Goal: Transaction & Acquisition: Purchase product/service

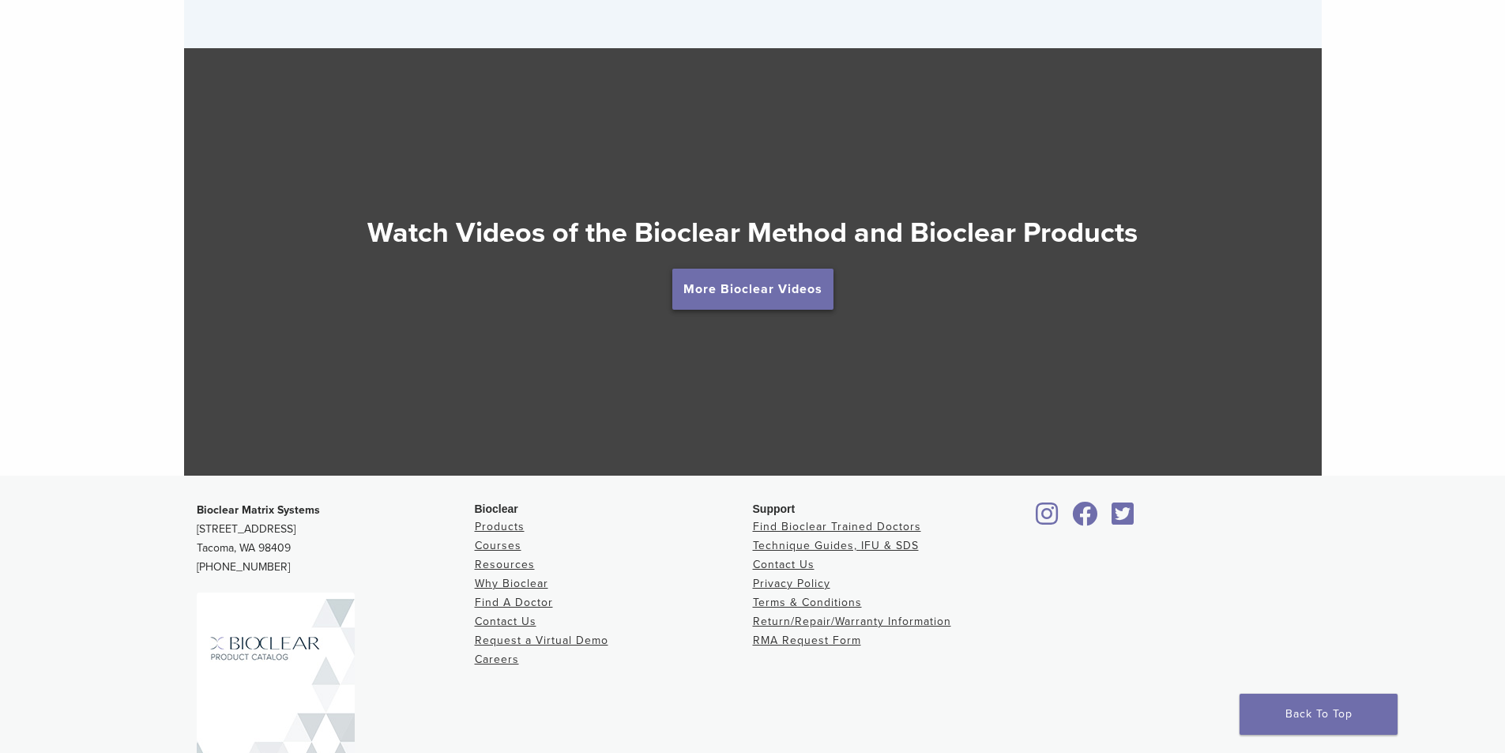
scroll to position [2891, 0]
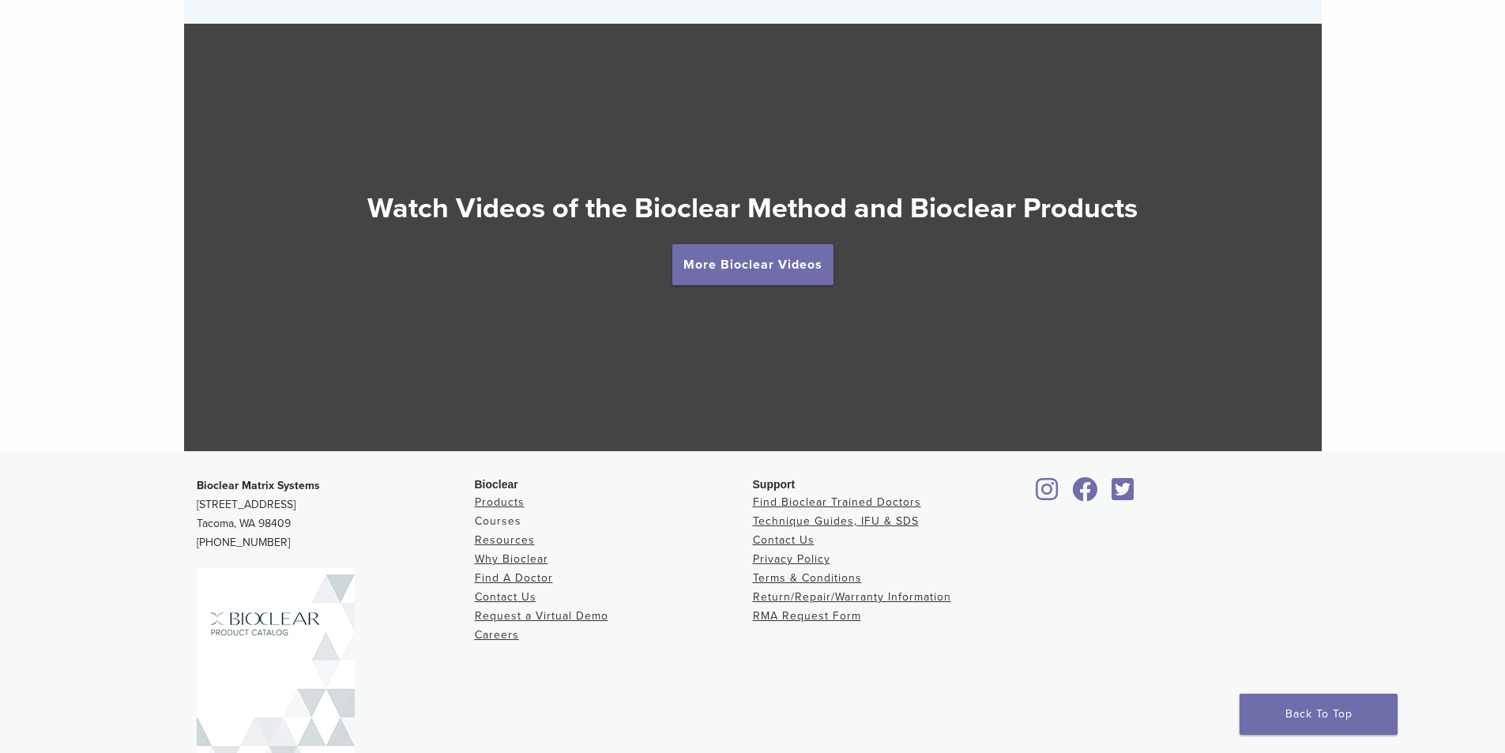
click at [500, 522] on link "Courses" at bounding box center [498, 520] width 47 height 13
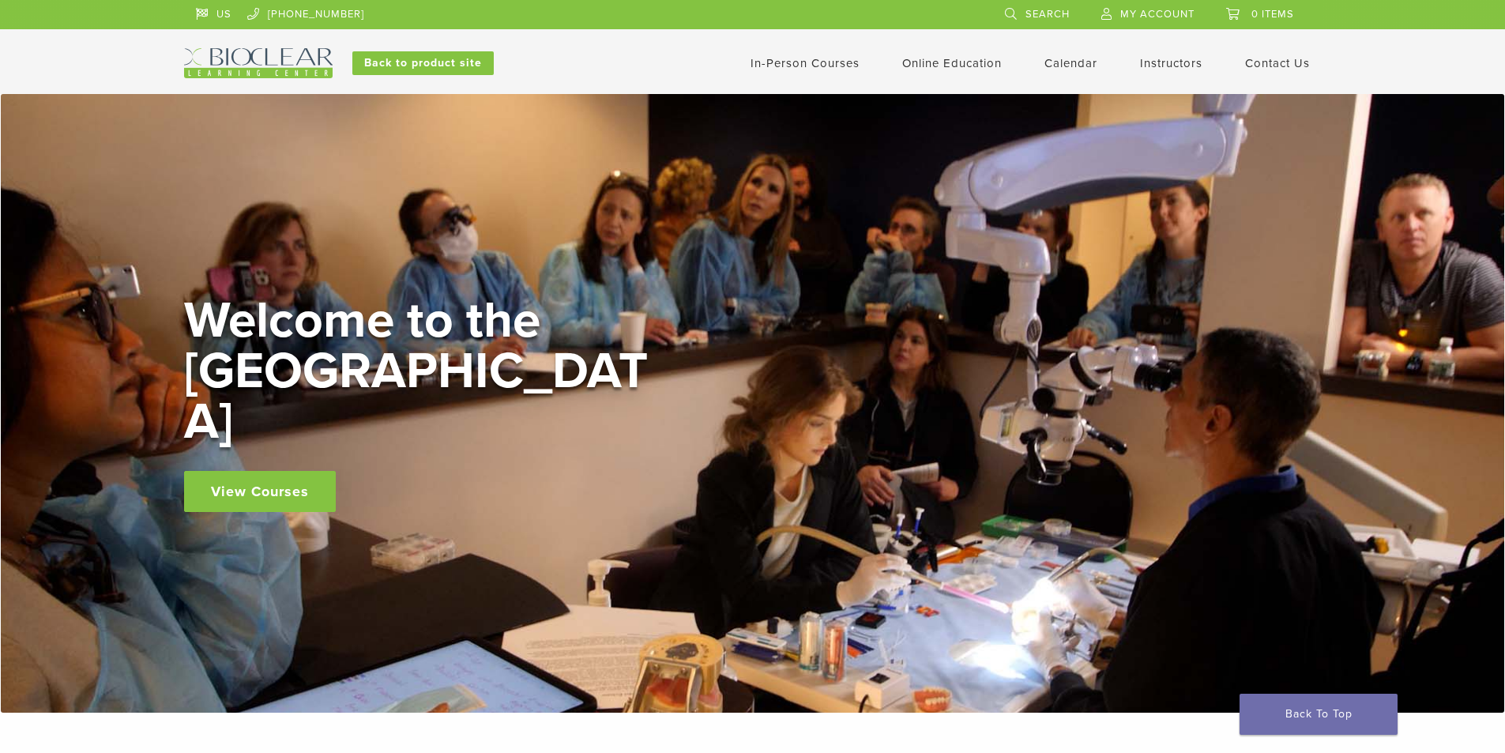
click at [808, 62] on link "In-Person Courses" at bounding box center [805, 63] width 109 height 14
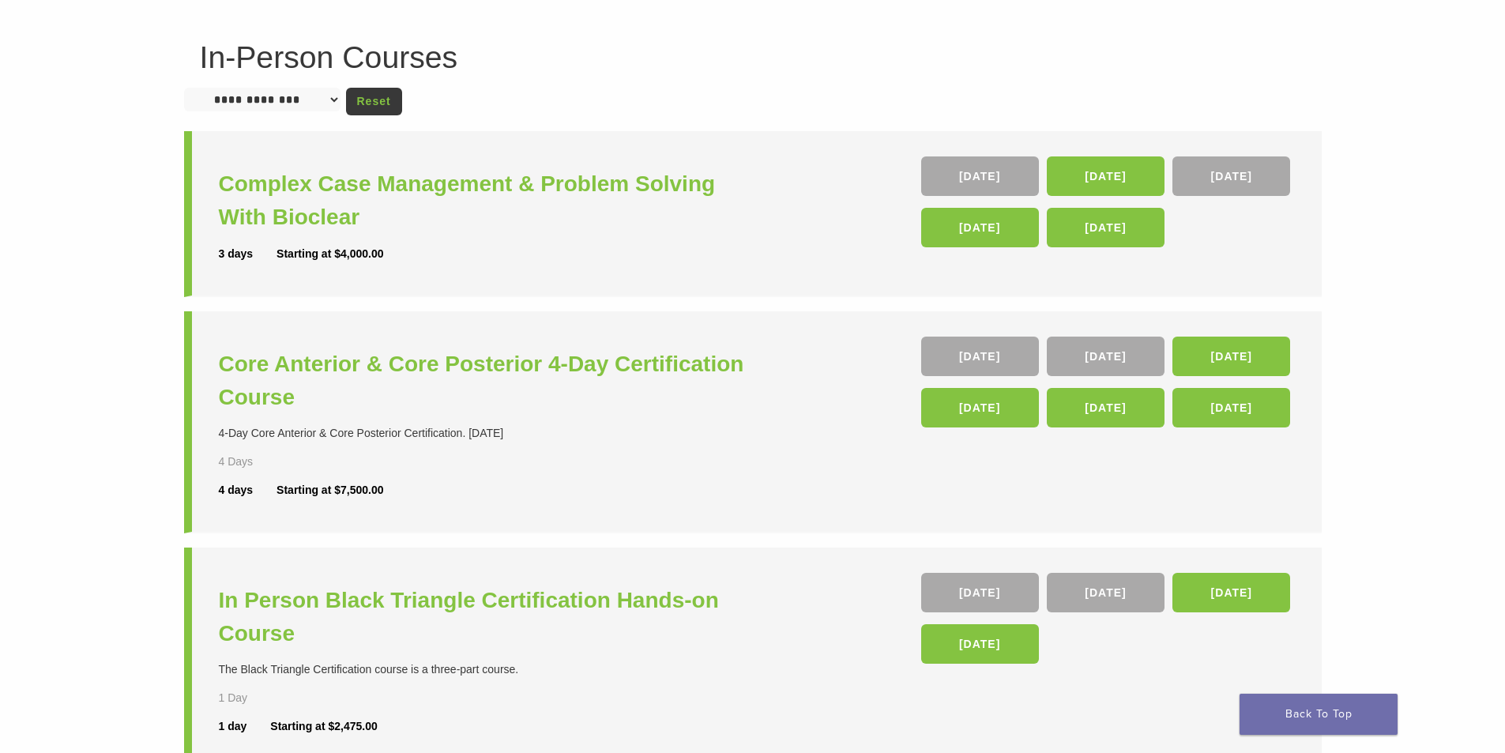
scroll to position [237, 0]
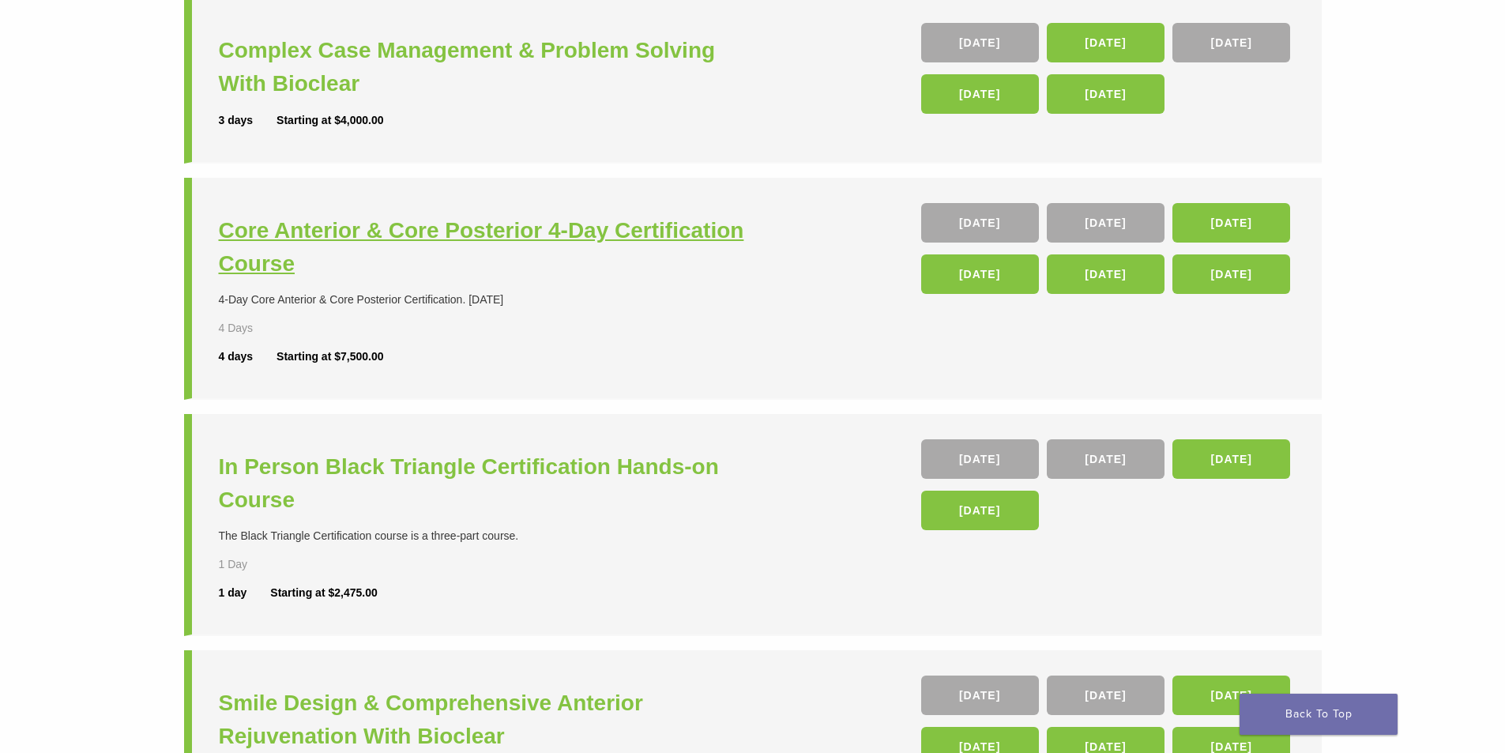
click at [476, 243] on h3 "Core Anterior & Core Posterior 4-Day Certification Course" at bounding box center [488, 247] width 538 height 66
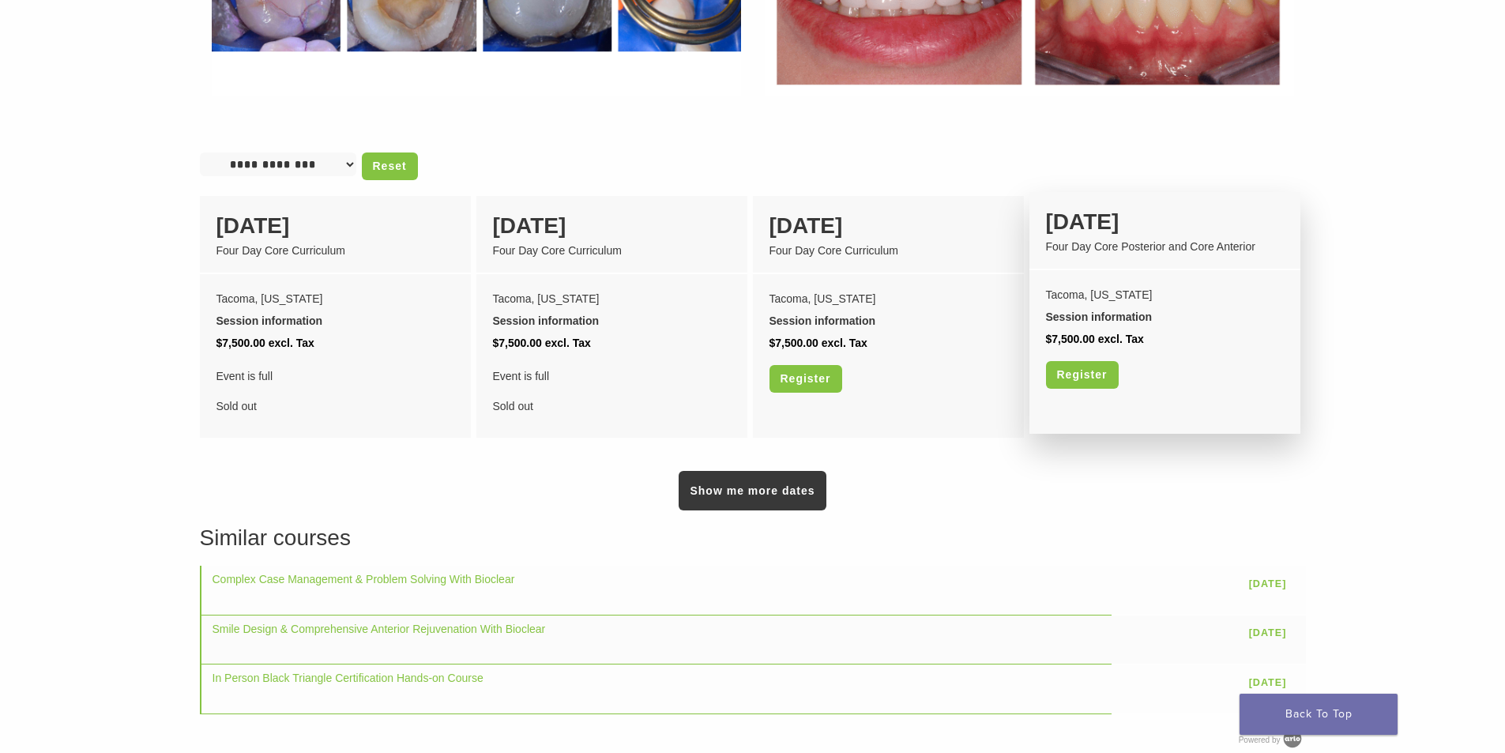
scroll to position [1264, 0]
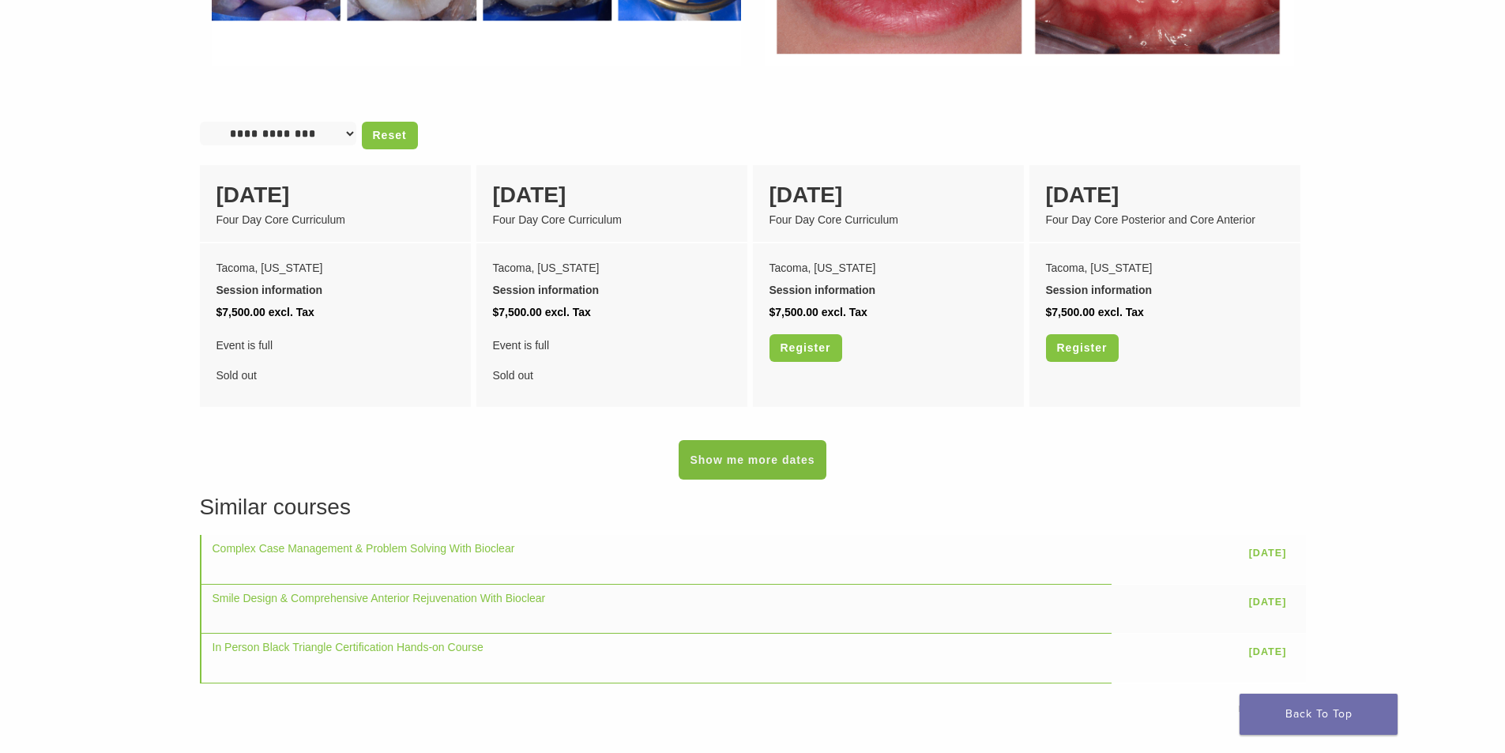
click at [758, 440] on link "Show me more dates" at bounding box center [752, 460] width 147 height 40
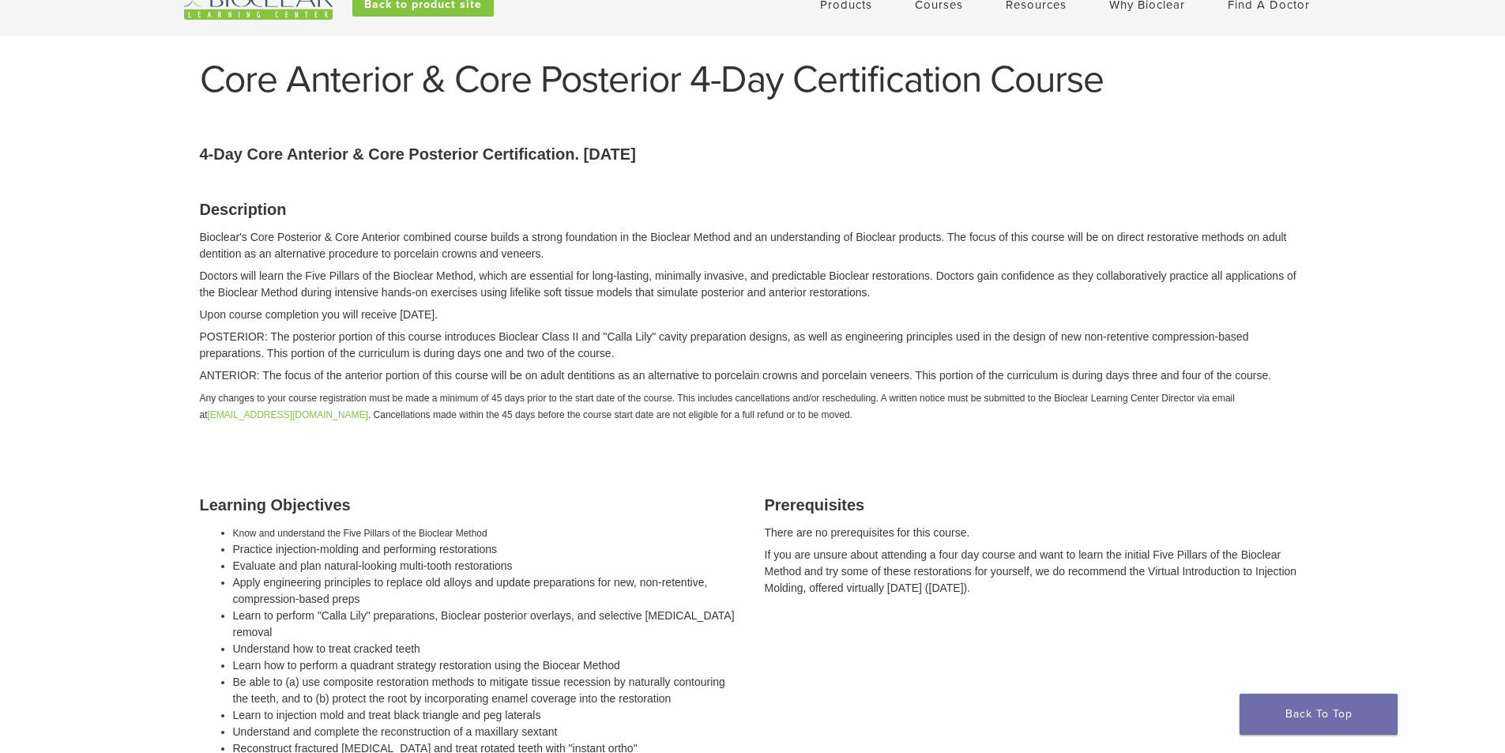
scroll to position [0, 0]
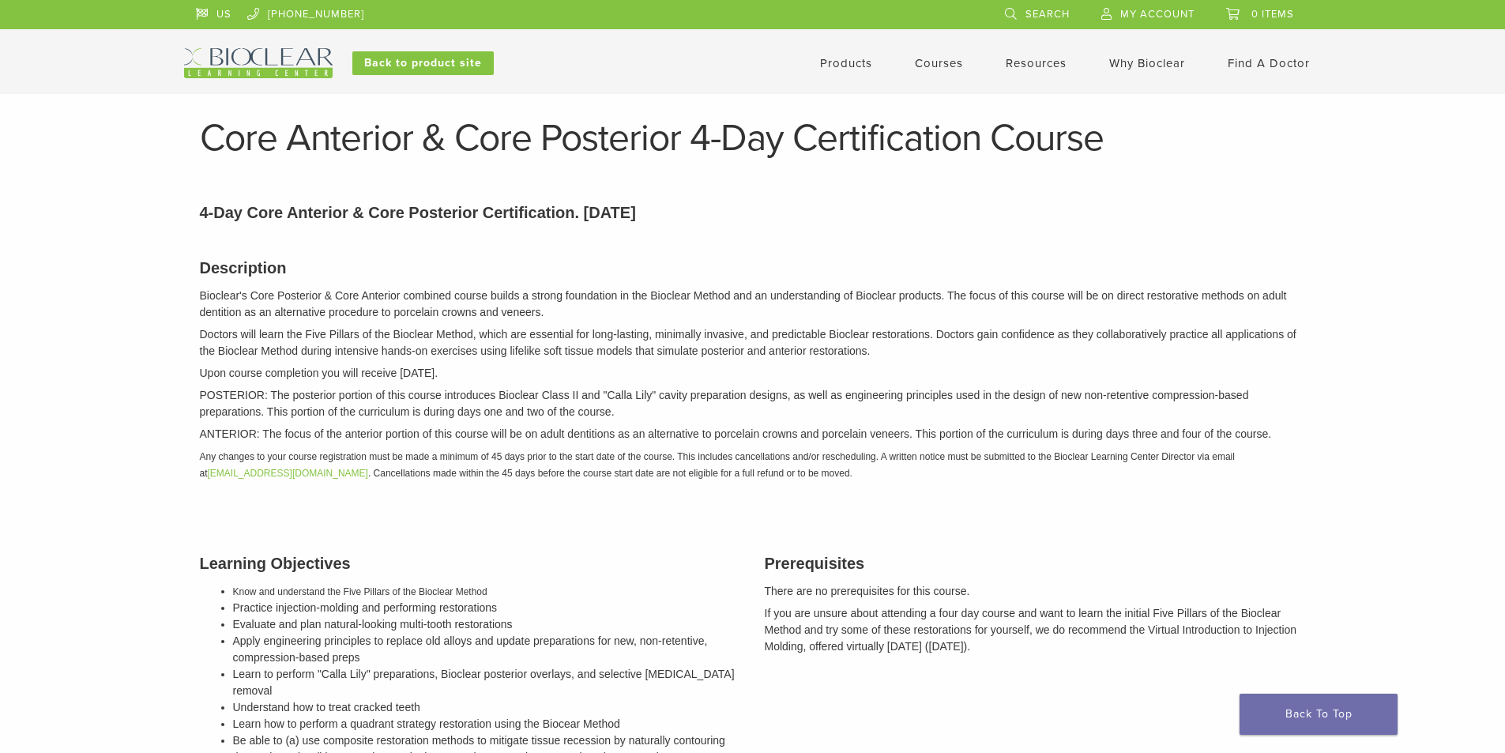
click at [949, 62] on link "Courses" at bounding box center [939, 63] width 48 height 14
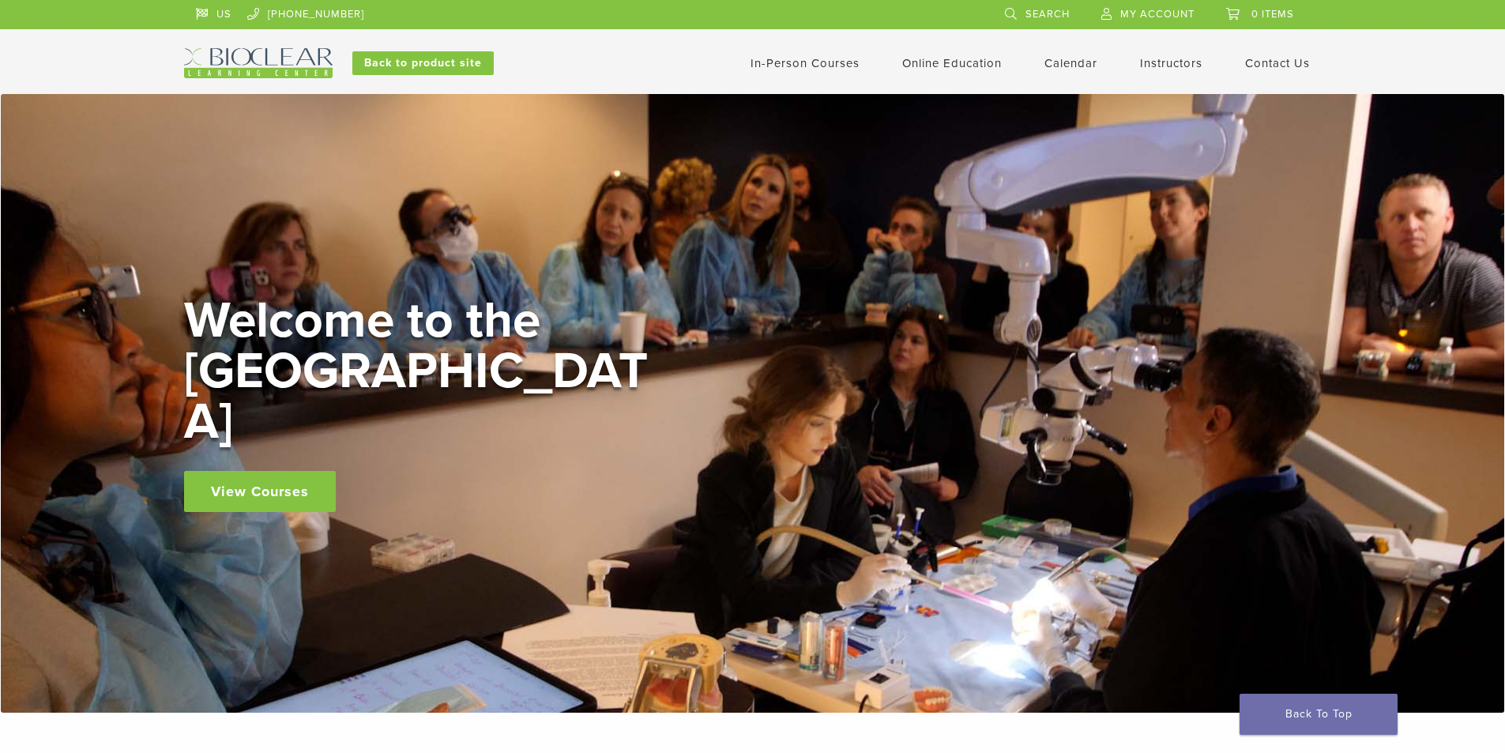
click at [287, 471] on link "View Courses" at bounding box center [260, 491] width 152 height 41
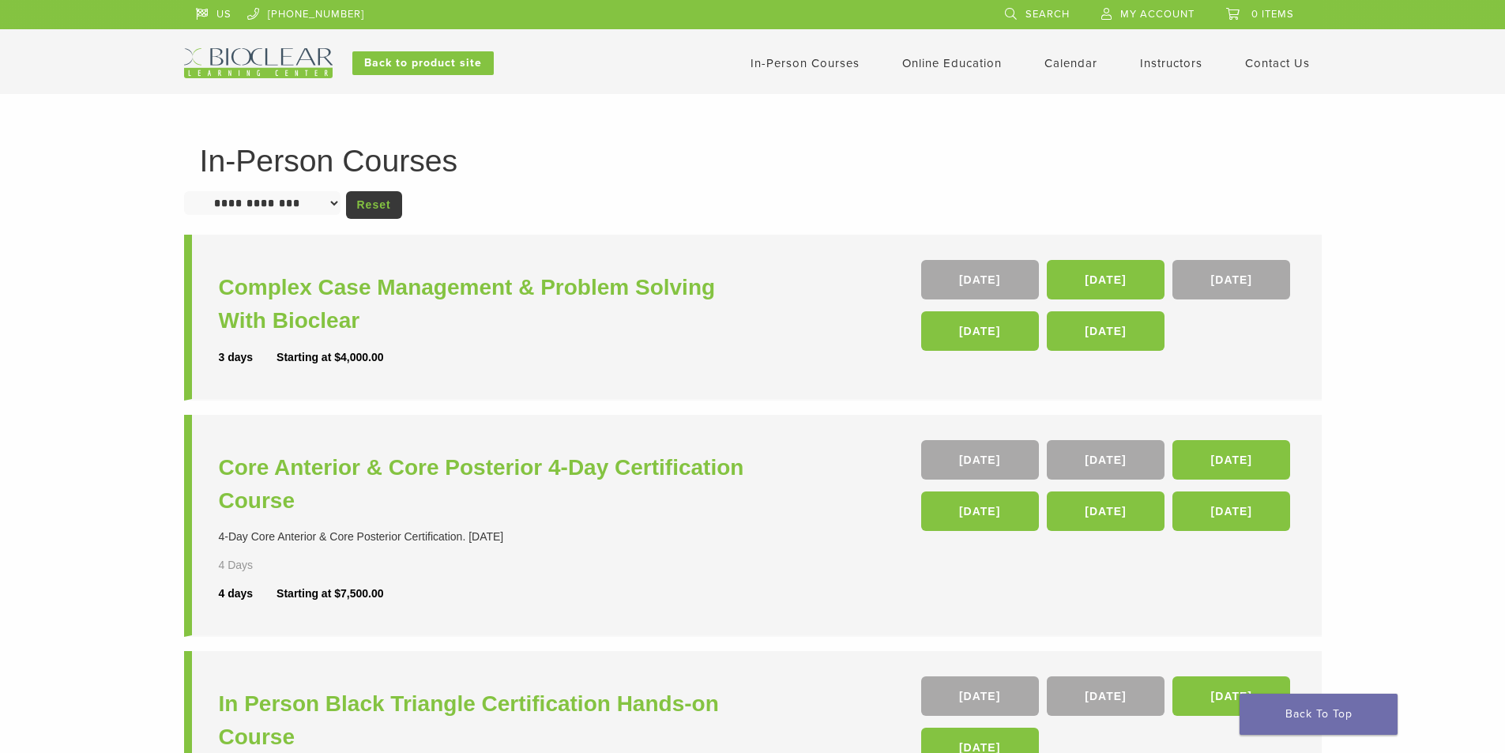
click at [306, 201] on select "**********" at bounding box center [262, 203] width 156 height 24
select select "**********"
click at [184, 191] on select "**********" at bounding box center [262, 203] width 156 height 24
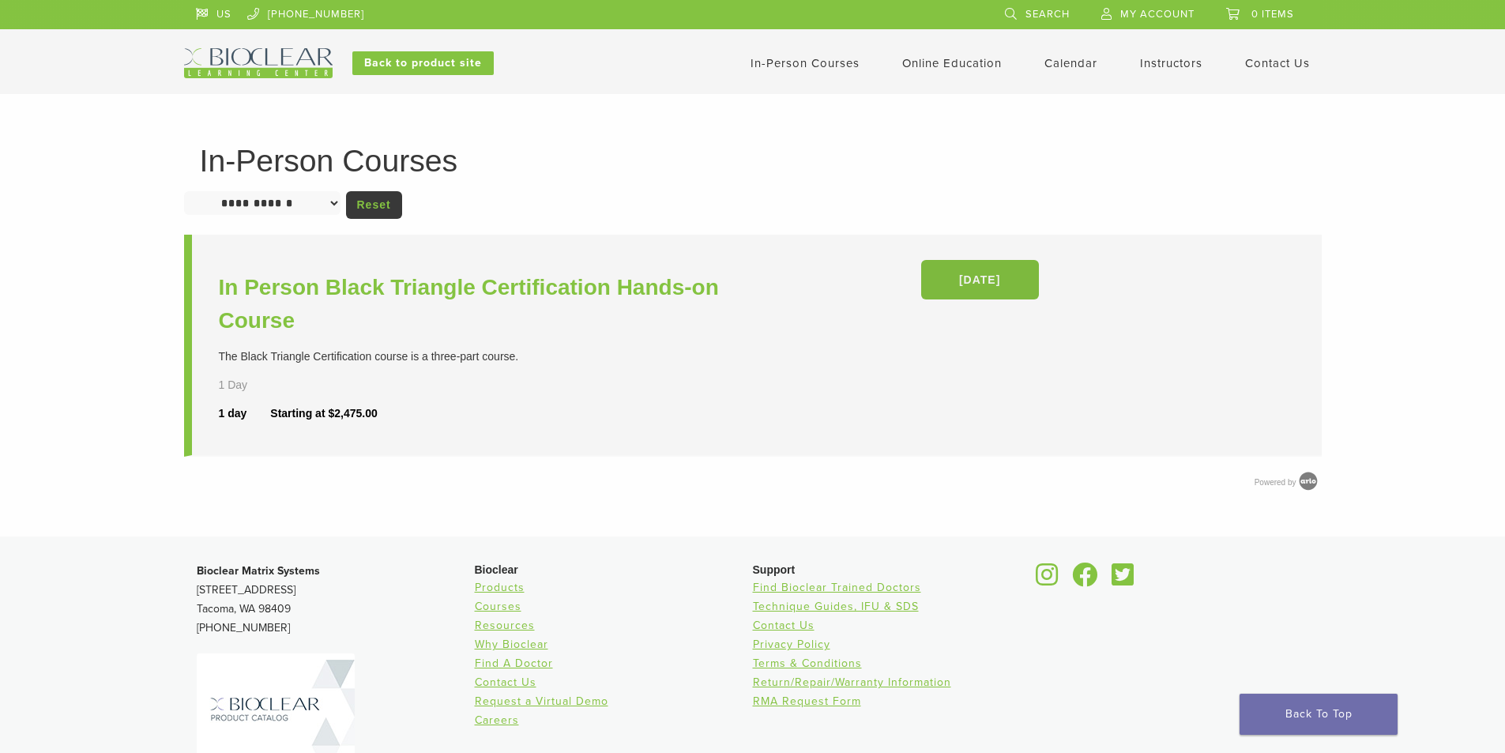
click at [1000, 288] on link "[DATE]" at bounding box center [980, 280] width 118 height 40
click at [309, 297] on h3 "In Person Black Triangle Certification Hands-on Course" at bounding box center [488, 304] width 538 height 66
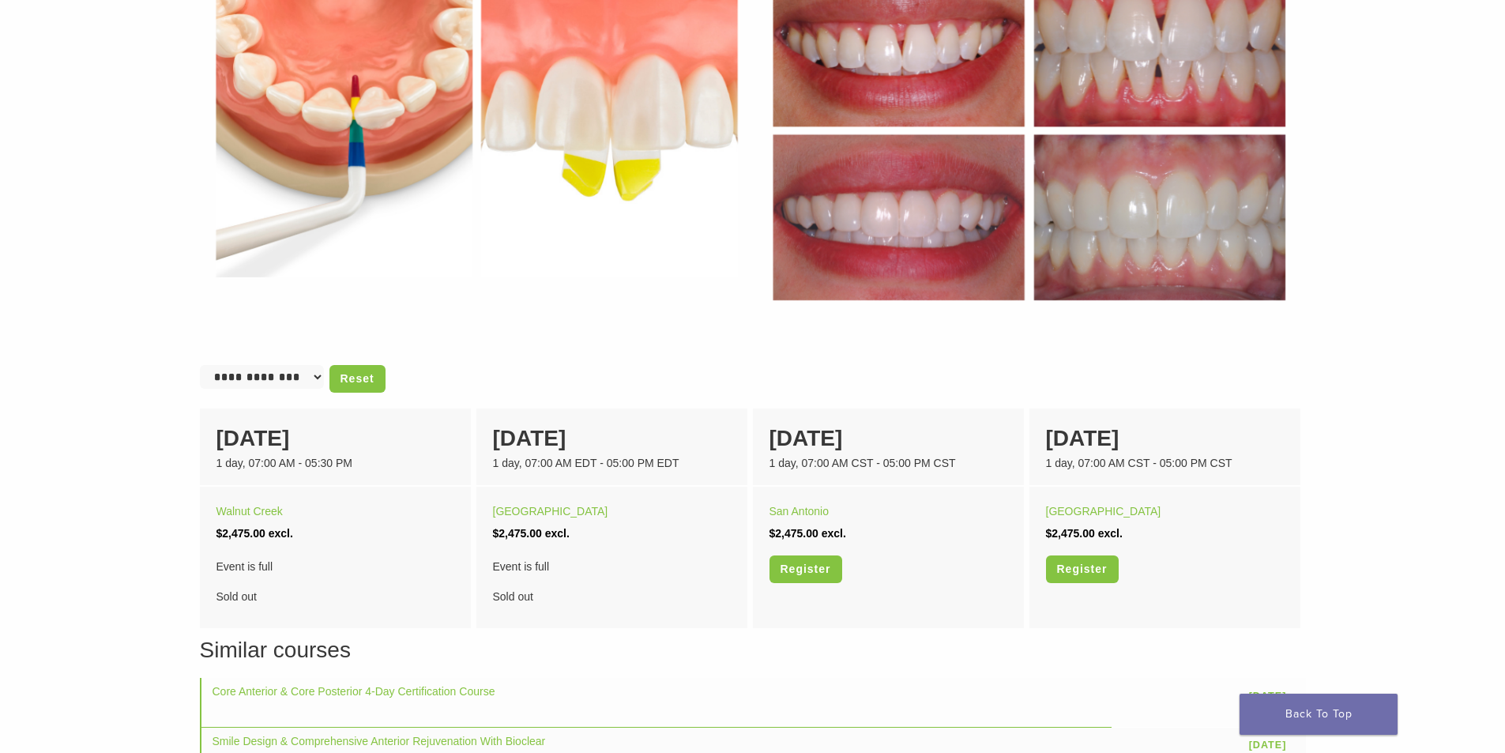
scroll to position [790, 0]
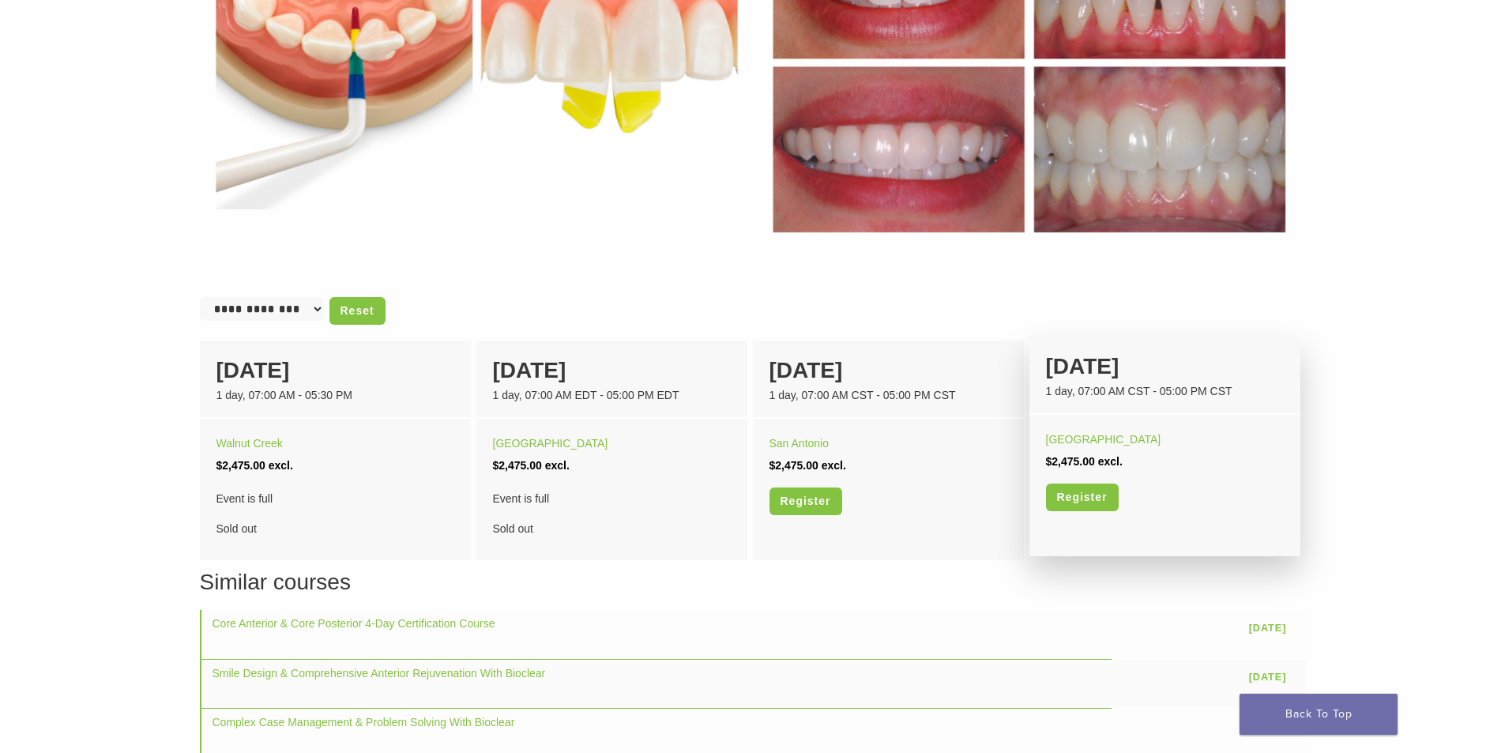
click at [1101, 373] on div "06 March" at bounding box center [1165, 366] width 238 height 33
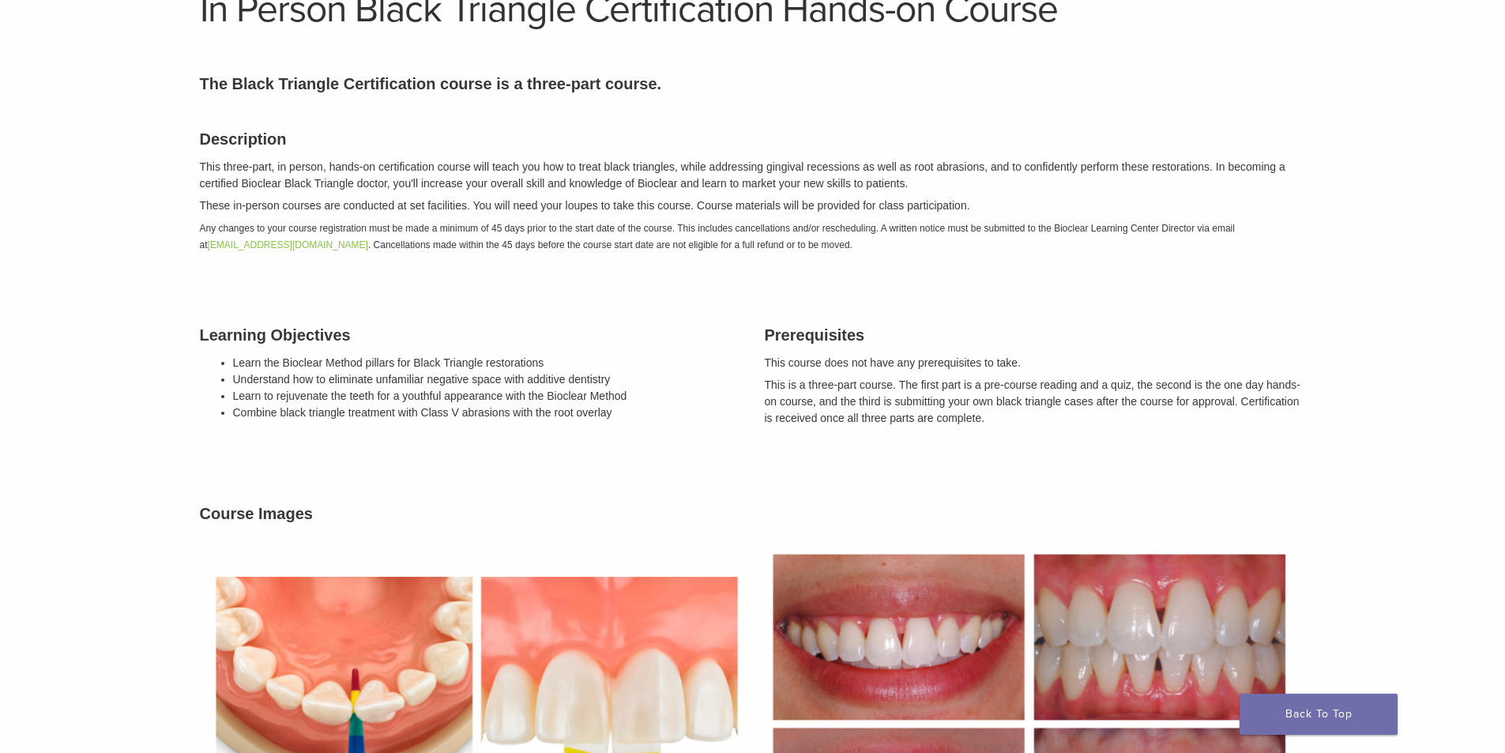
scroll to position [0, 0]
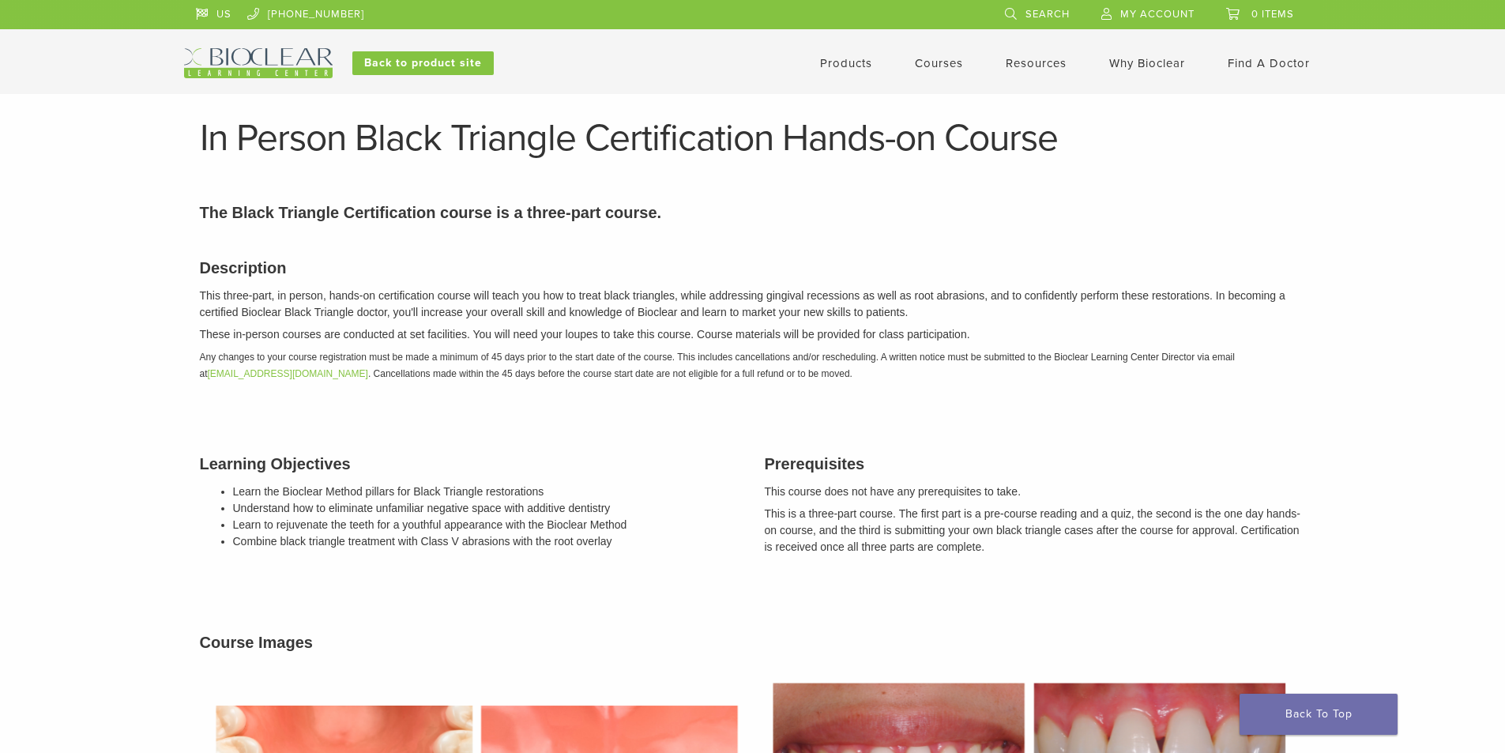
click at [933, 66] on link "Courses" at bounding box center [939, 63] width 48 height 14
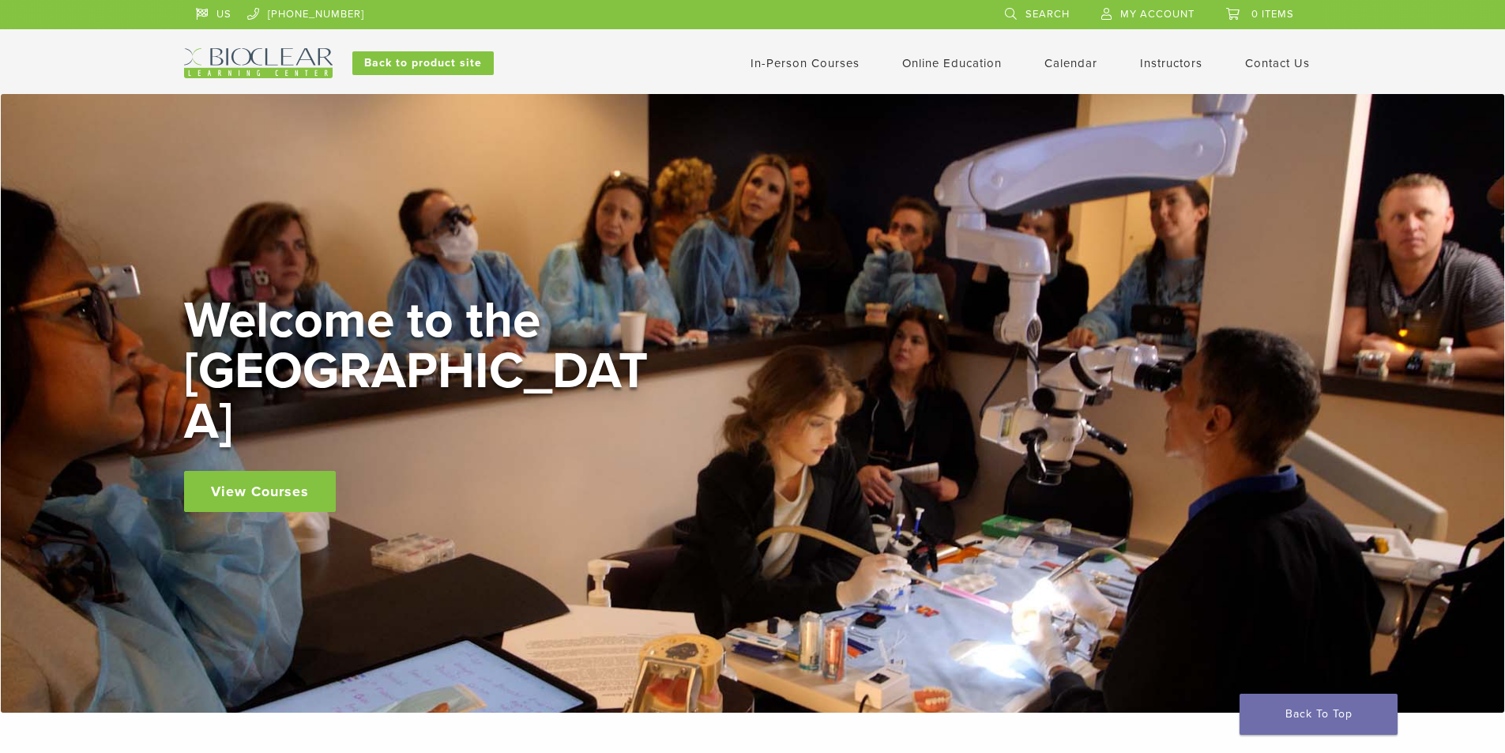
click at [264, 476] on link "View Courses" at bounding box center [260, 491] width 152 height 41
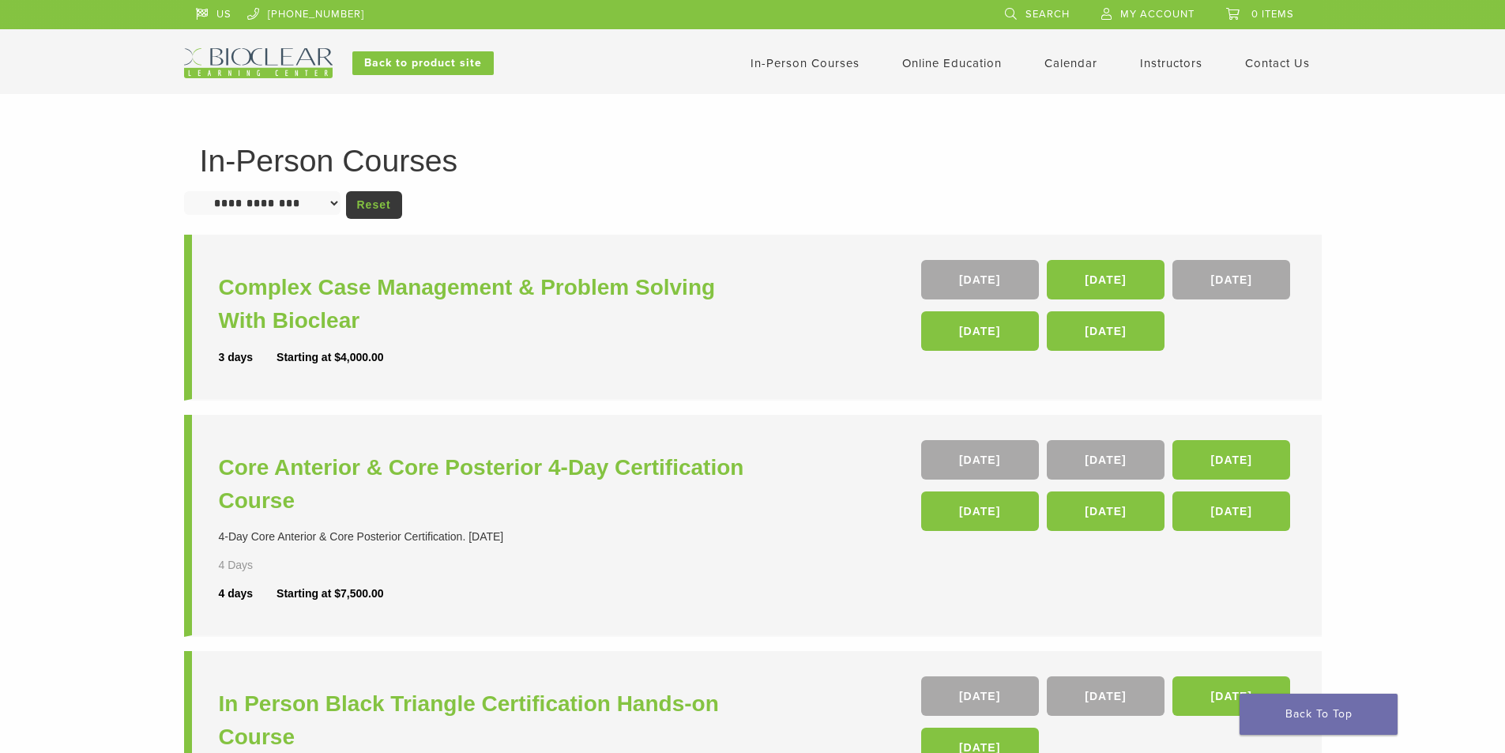
click at [259, 51] on img at bounding box center [258, 63] width 149 height 30
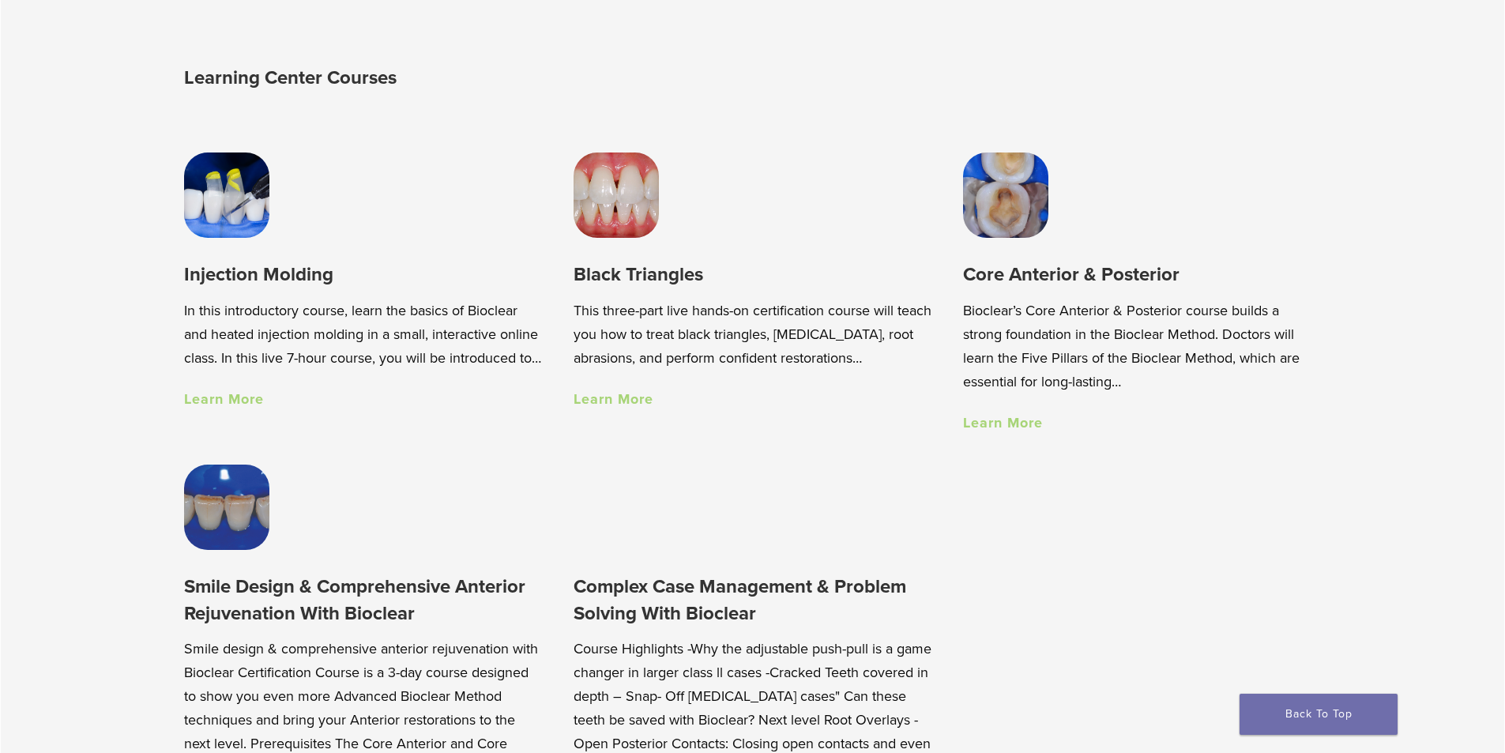
scroll to position [1264, 0]
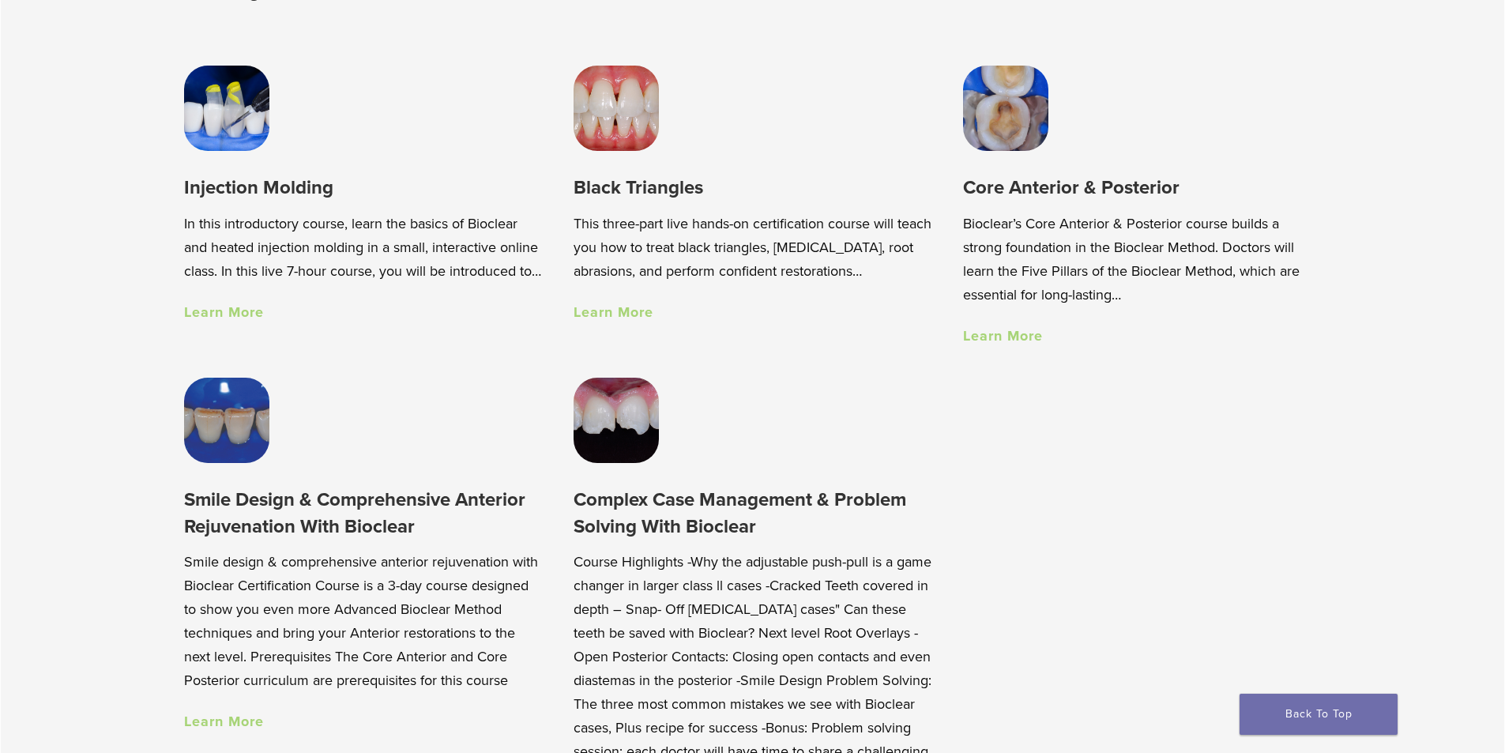
click at [1020, 341] on link "Learn More" at bounding box center [1003, 335] width 80 height 17
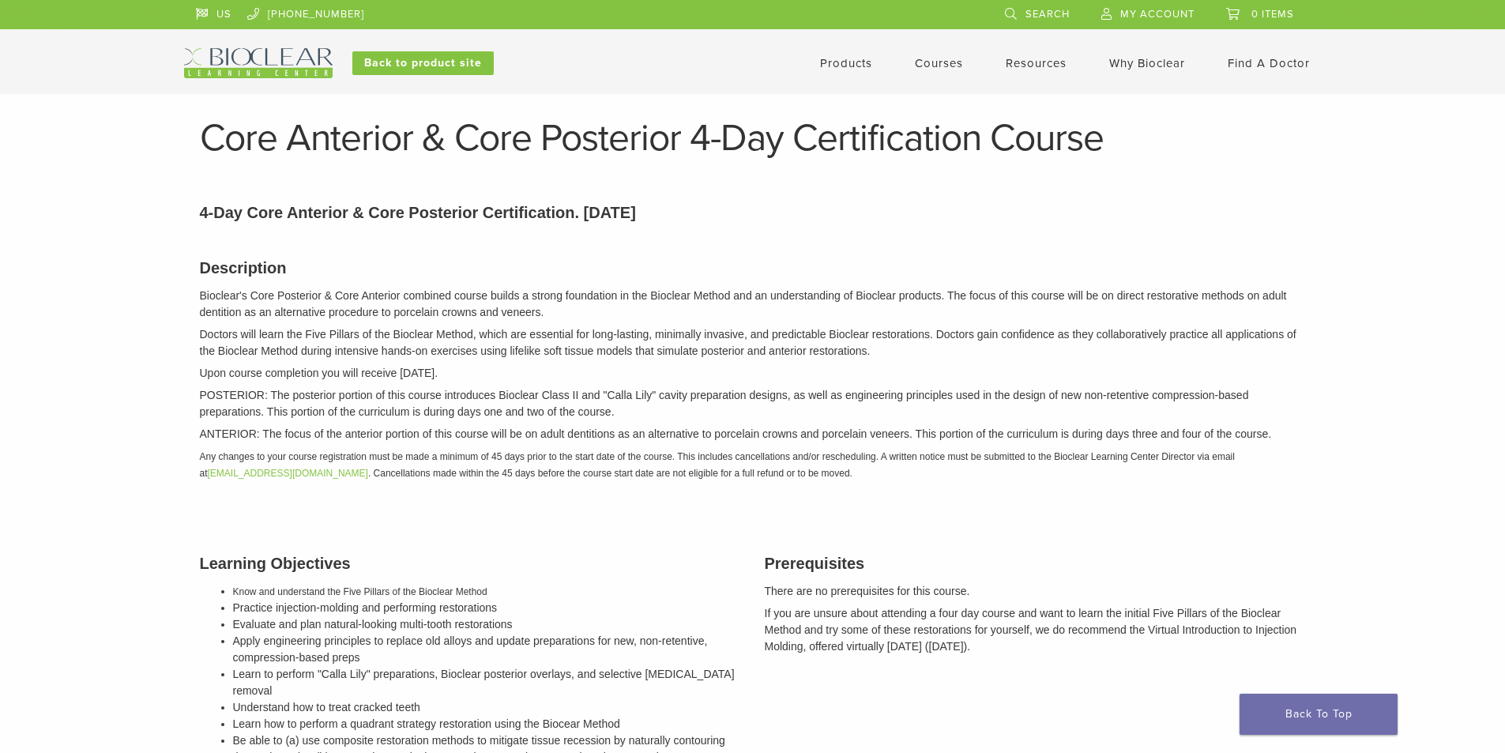
click at [948, 66] on link "Courses" at bounding box center [939, 63] width 48 height 14
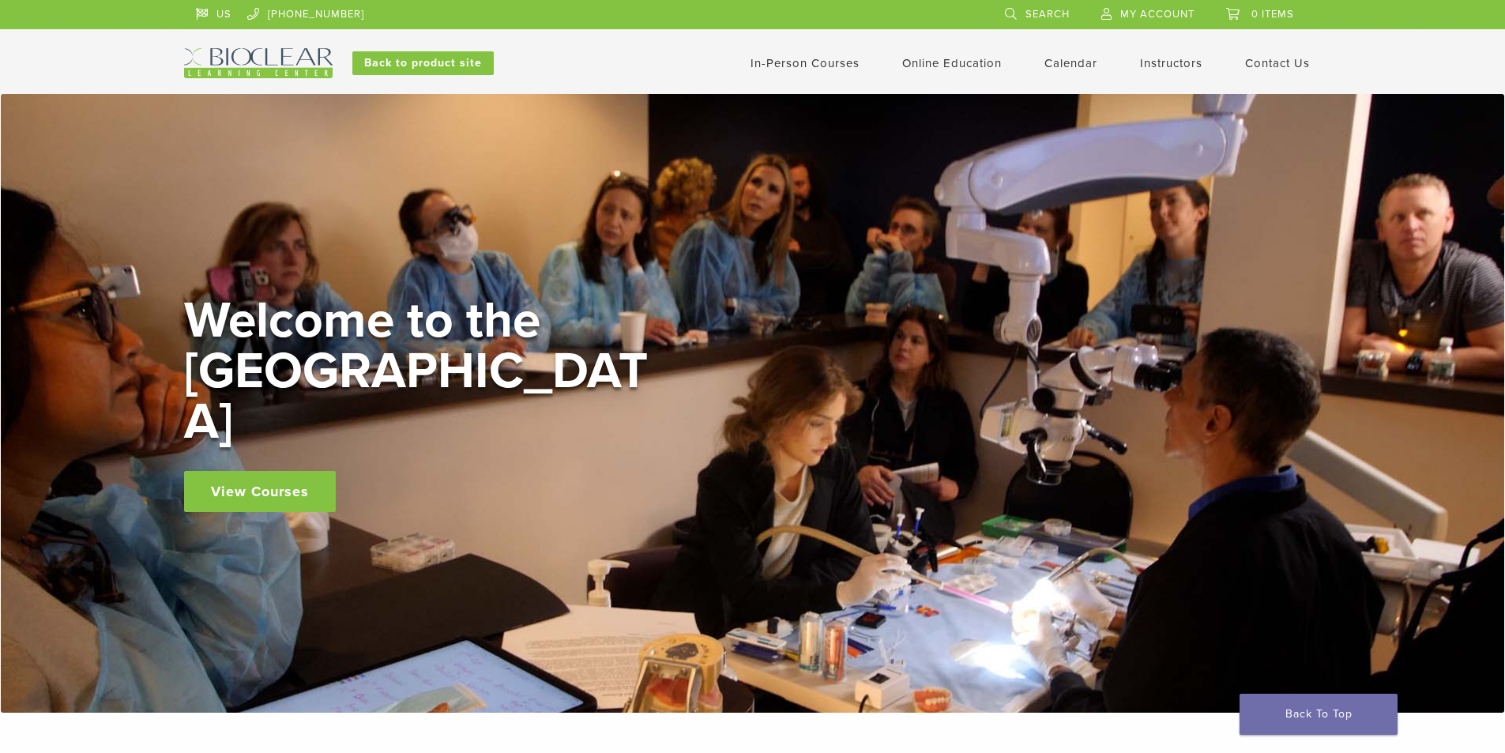
click at [275, 471] on link "View Courses" at bounding box center [260, 491] width 152 height 41
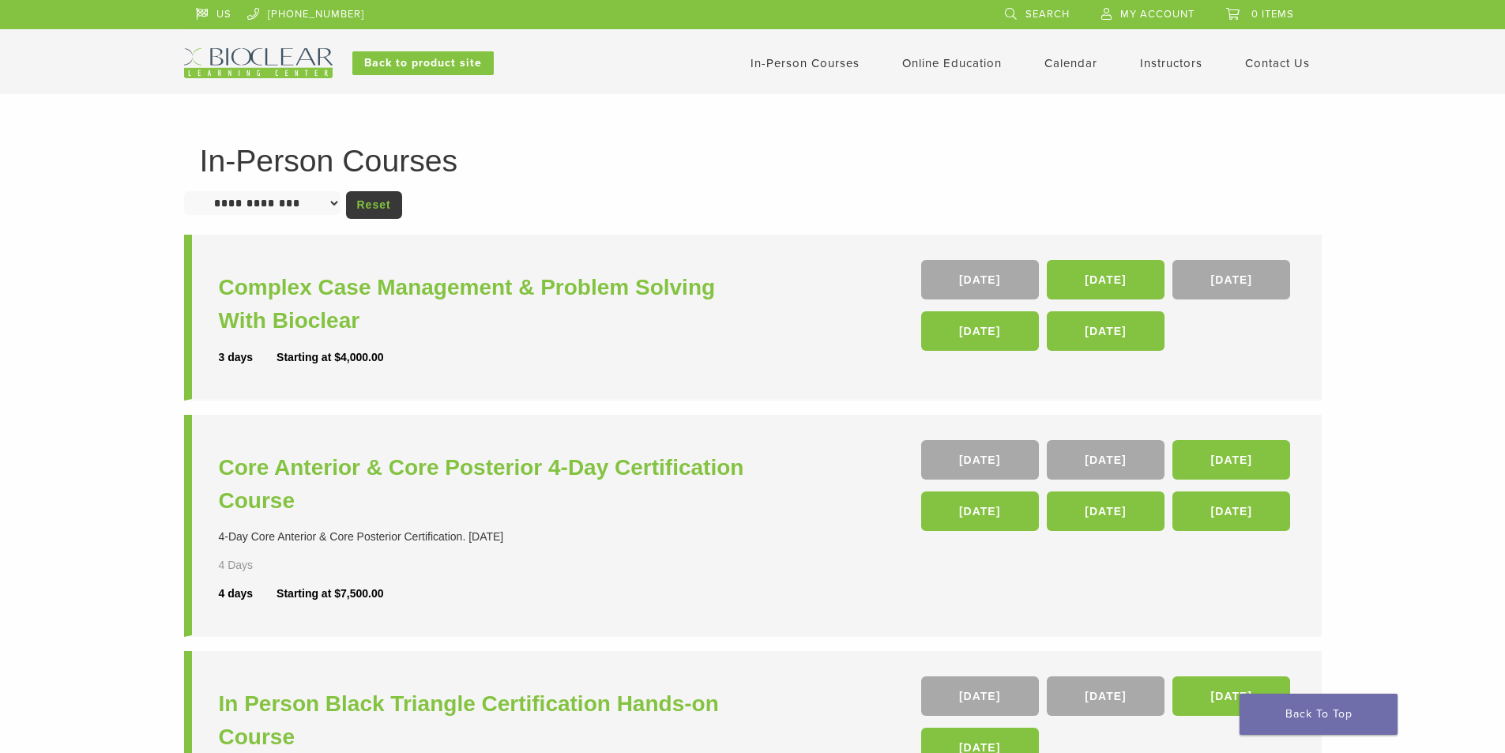
click at [322, 208] on select "**********" at bounding box center [262, 203] width 156 height 24
select select "**********"
click at [184, 191] on select "**********" at bounding box center [262, 203] width 156 height 24
click at [326, 194] on select "**********" at bounding box center [262, 203] width 156 height 24
select select "**********"
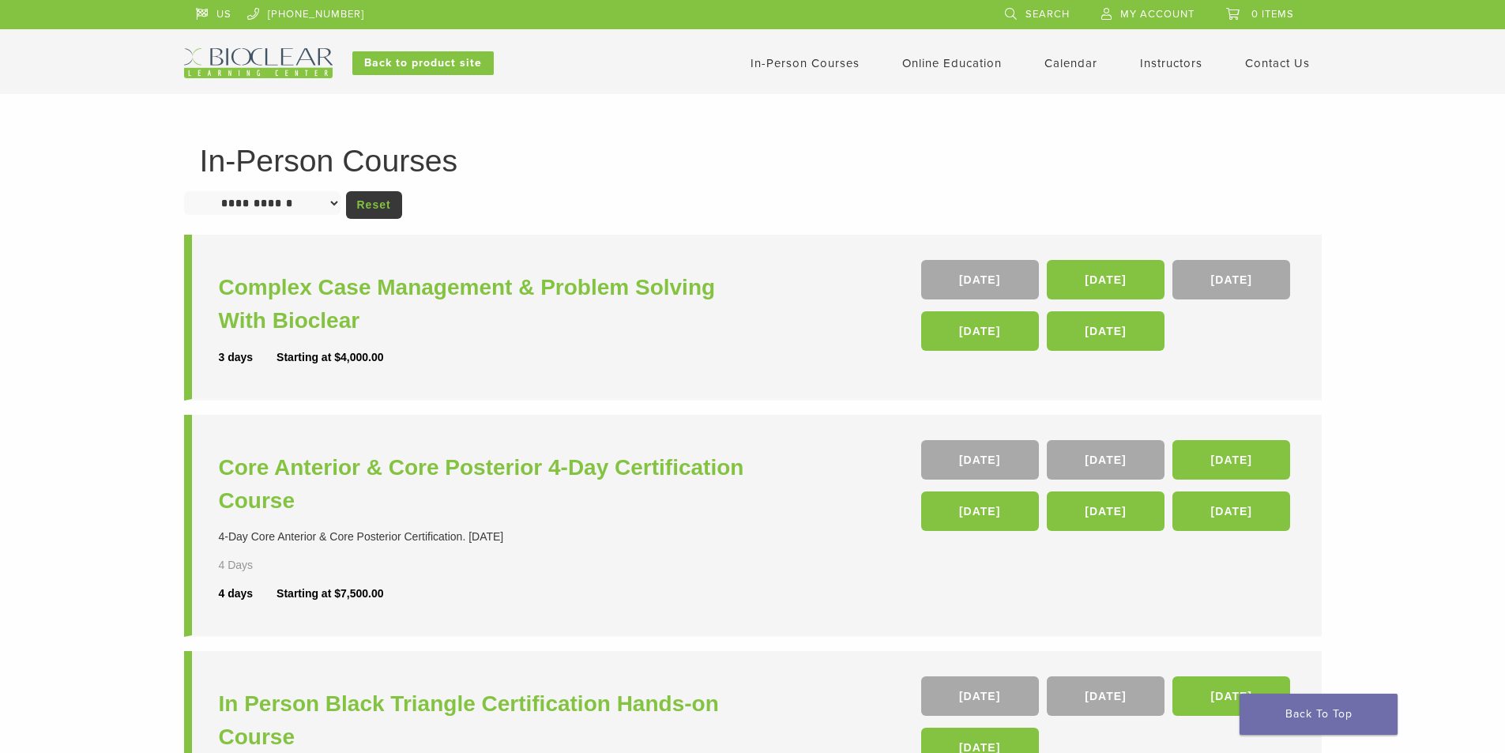
click at [184, 191] on select "**********" at bounding box center [262, 203] width 156 height 24
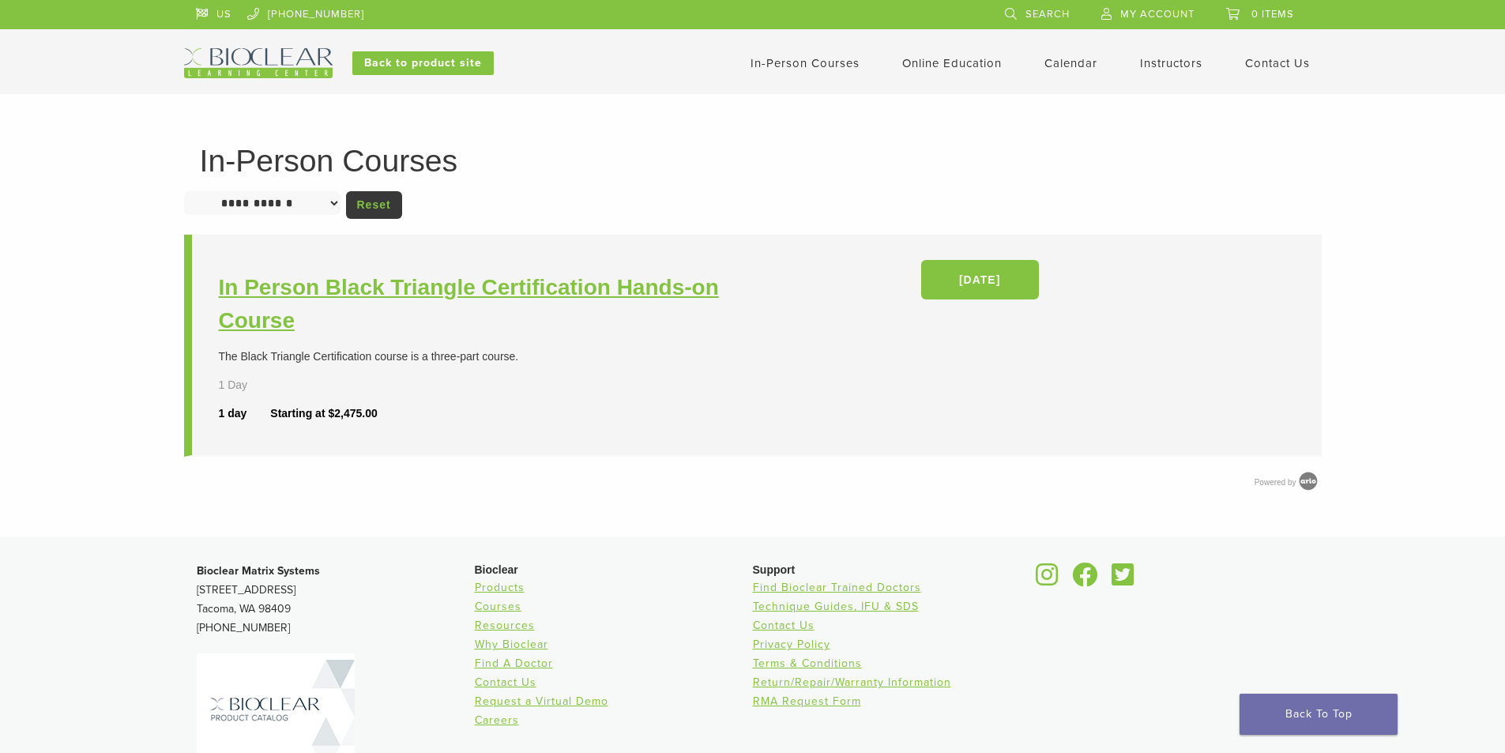
click at [352, 288] on h3 "In Person Black Triangle Certification Hands-on Course" at bounding box center [488, 304] width 538 height 66
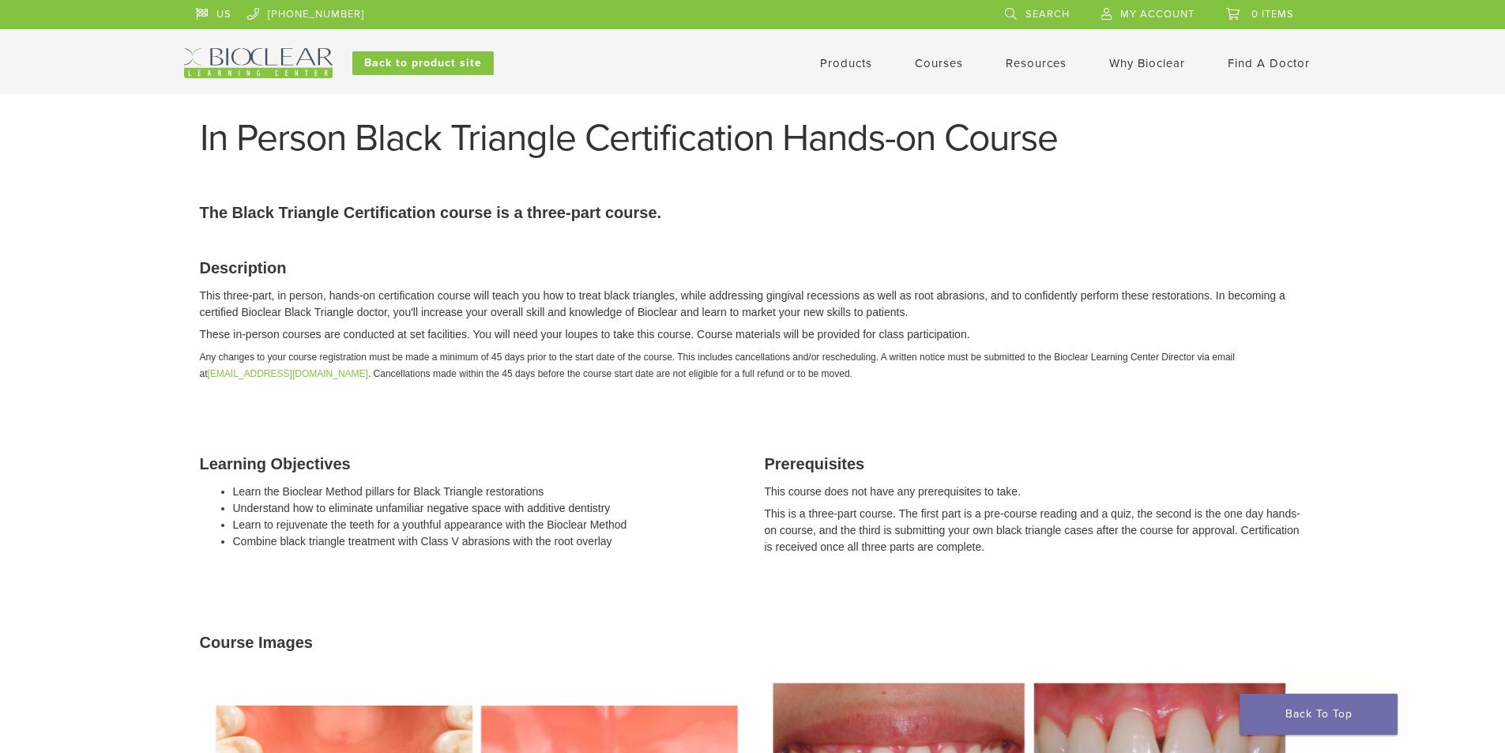
click at [233, 56] on img at bounding box center [258, 63] width 149 height 30
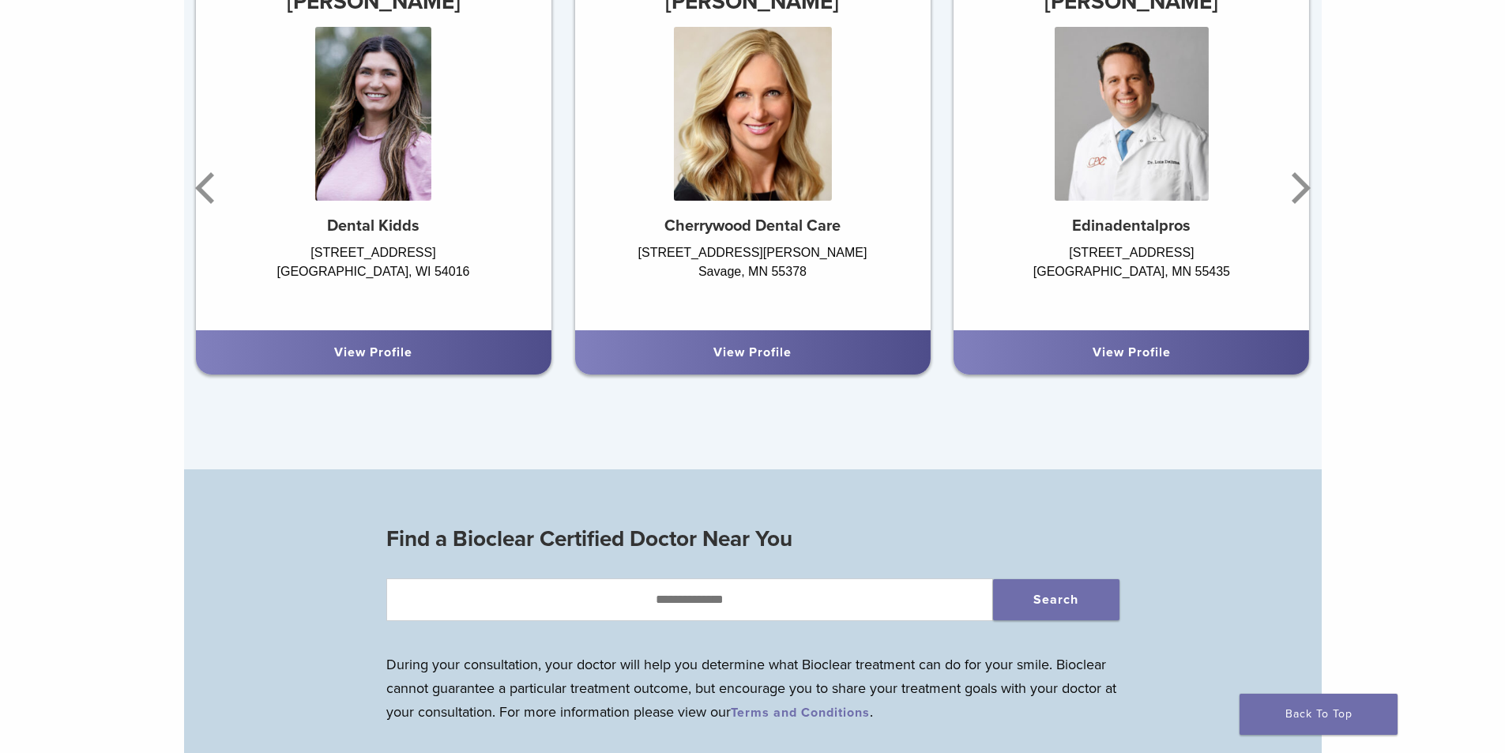
scroll to position [948, 0]
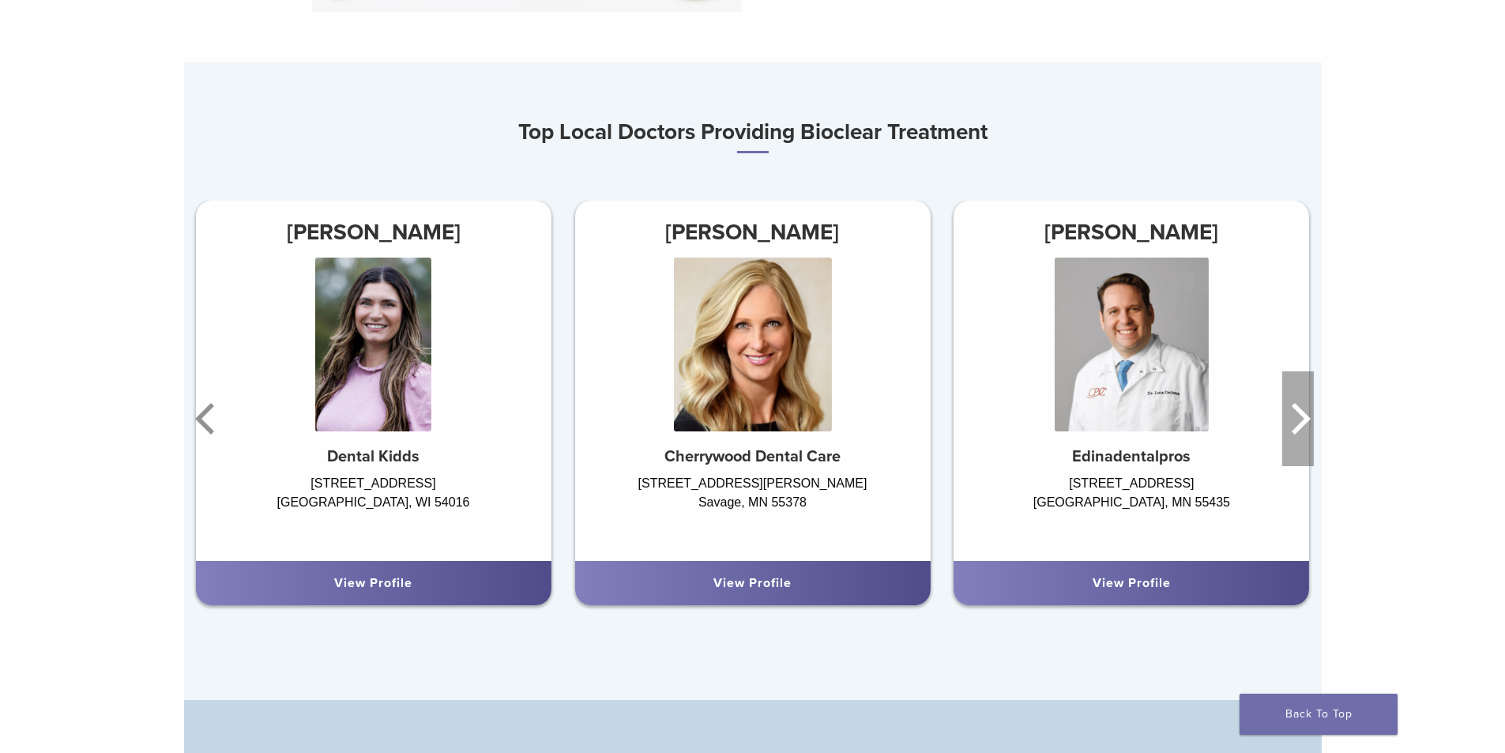
click at [1304, 421] on icon "Next" at bounding box center [1301, 419] width 19 height 32
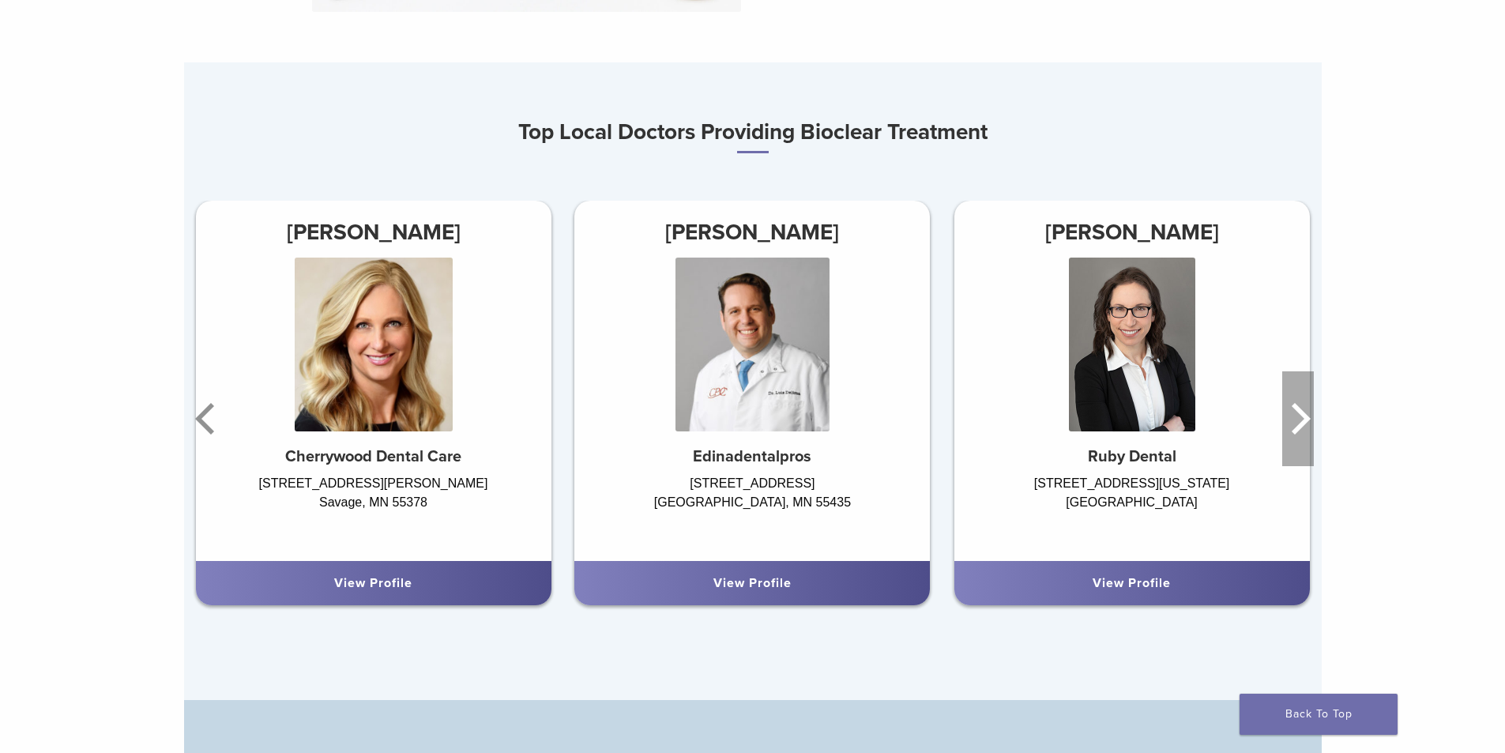
click at [1302, 416] on icon "Next" at bounding box center [1301, 419] width 19 height 32
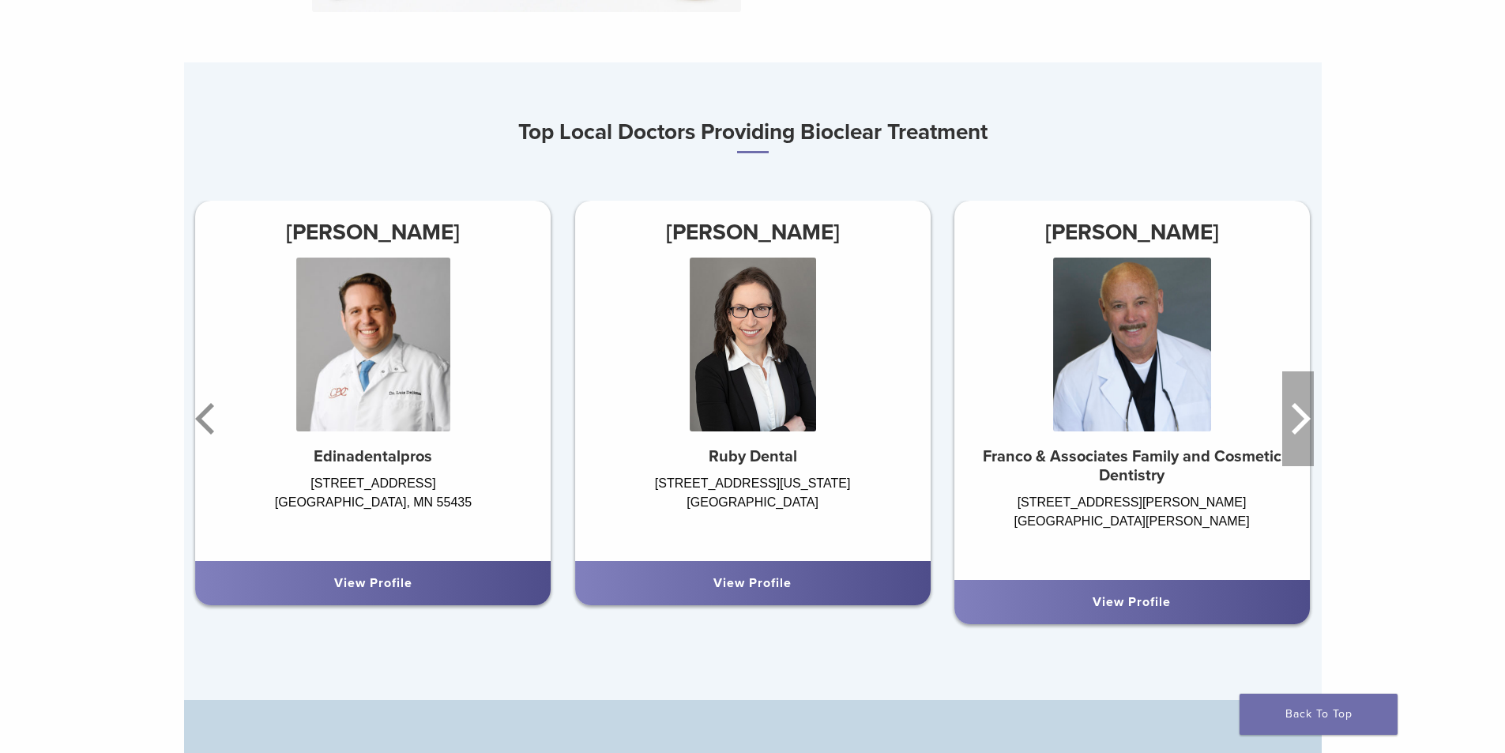
click at [1305, 420] on icon "Next" at bounding box center [1301, 419] width 19 height 32
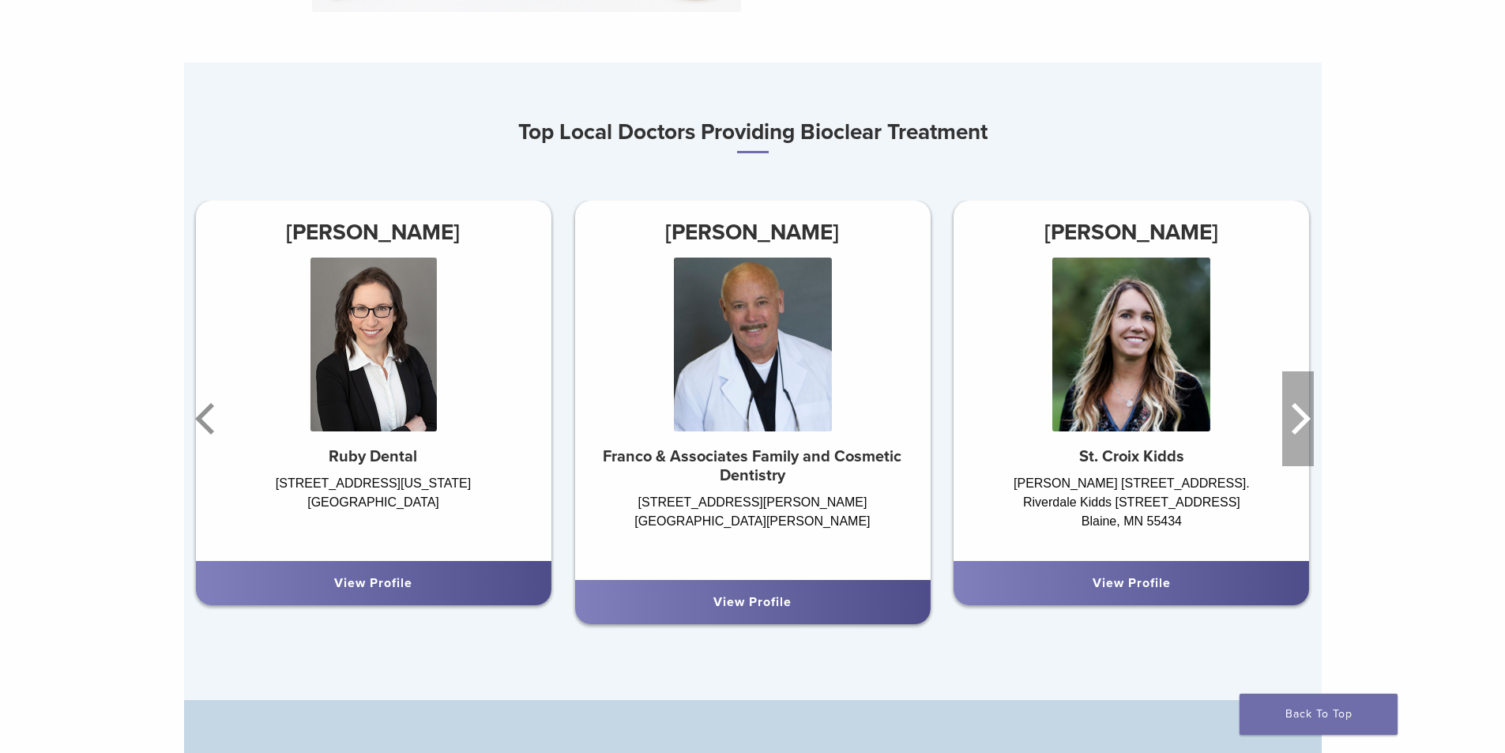
click at [1302, 420] on icon "Next" at bounding box center [1301, 419] width 19 height 32
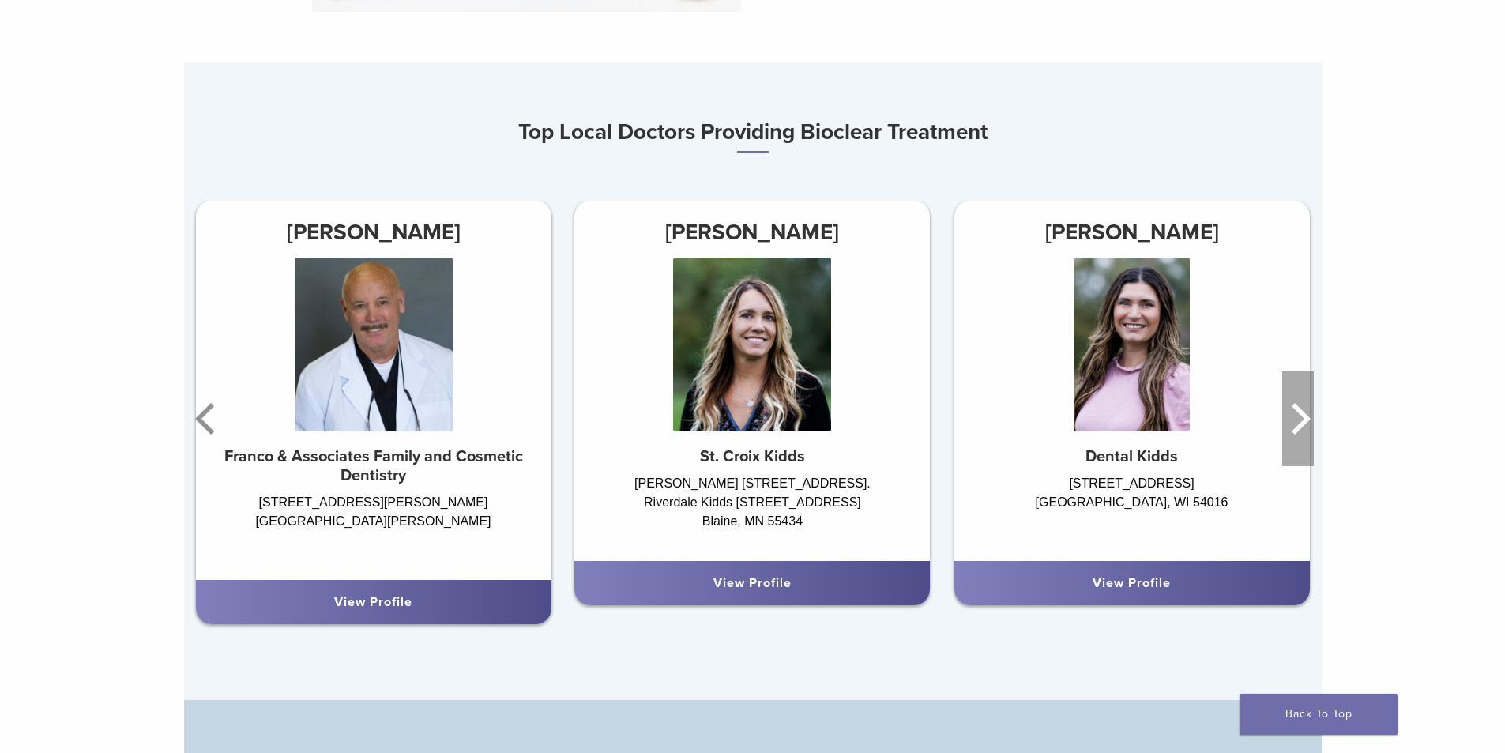
click at [1302, 420] on icon "Next" at bounding box center [1301, 419] width 19 height 32
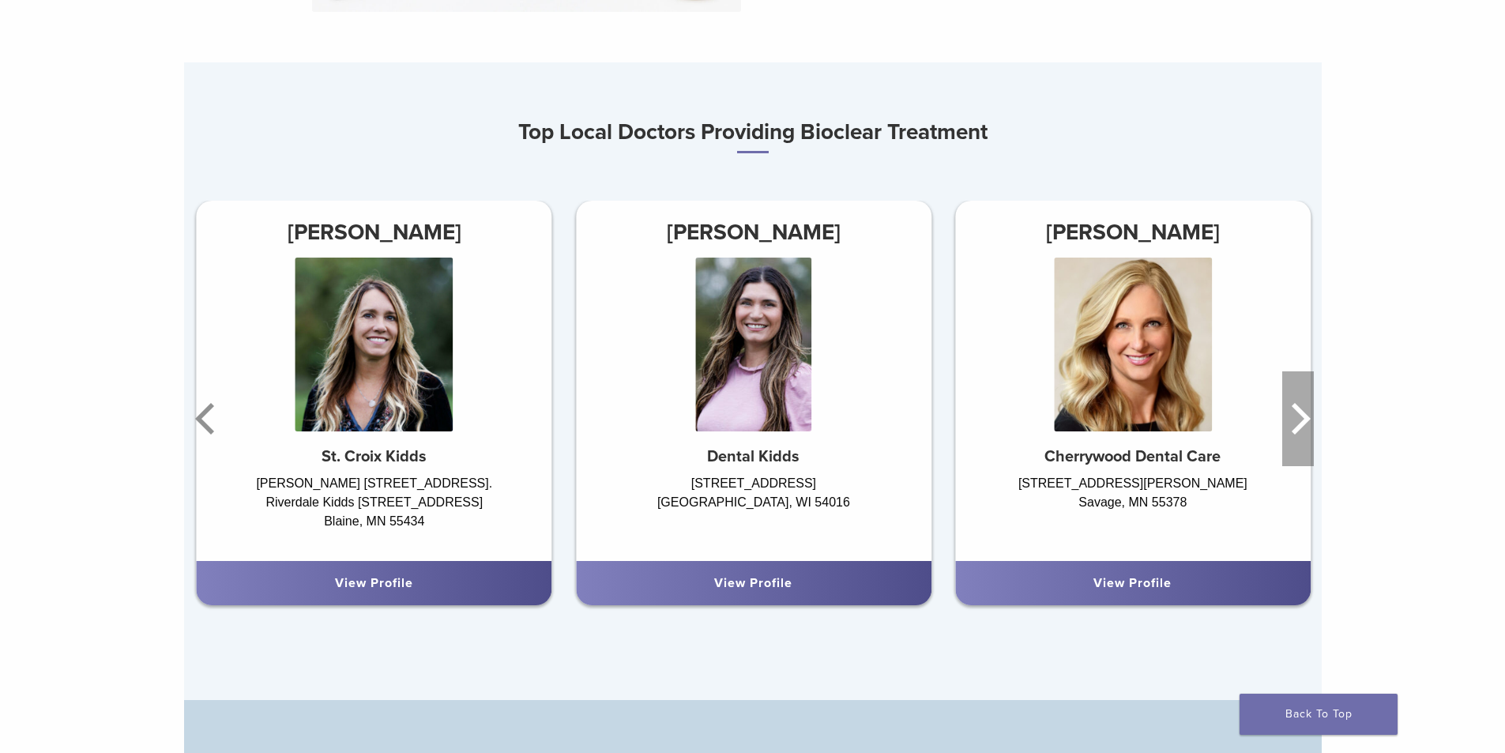
click at [1301, 424] on icon "Next" at bounding box center [1298, 418] width 32 height 95
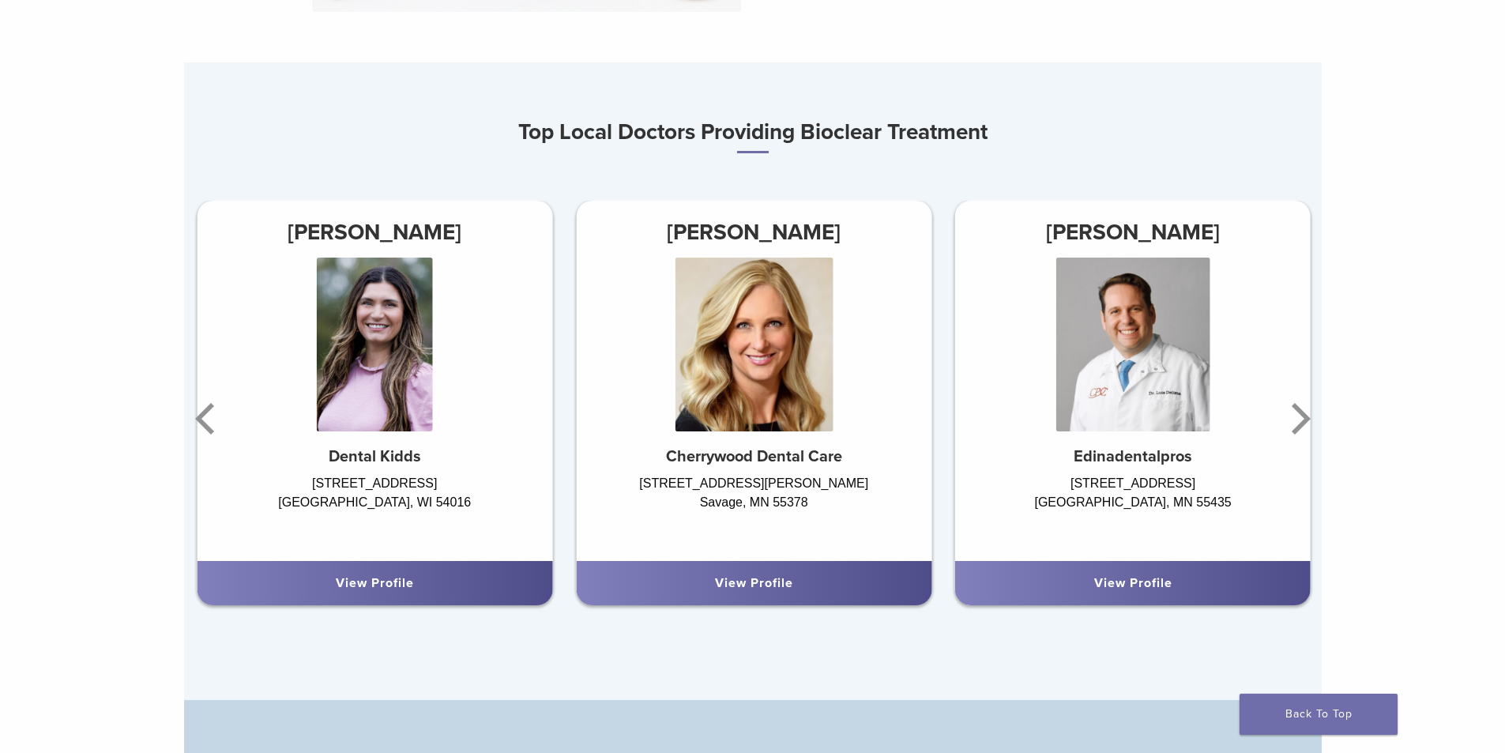
click at [1416, 389] on div "Evolve Matrix The Next Evolution in Posterior Matrices Learn More Top Local Doc…" at bounding box center [752, 768] width 1505 height 3252
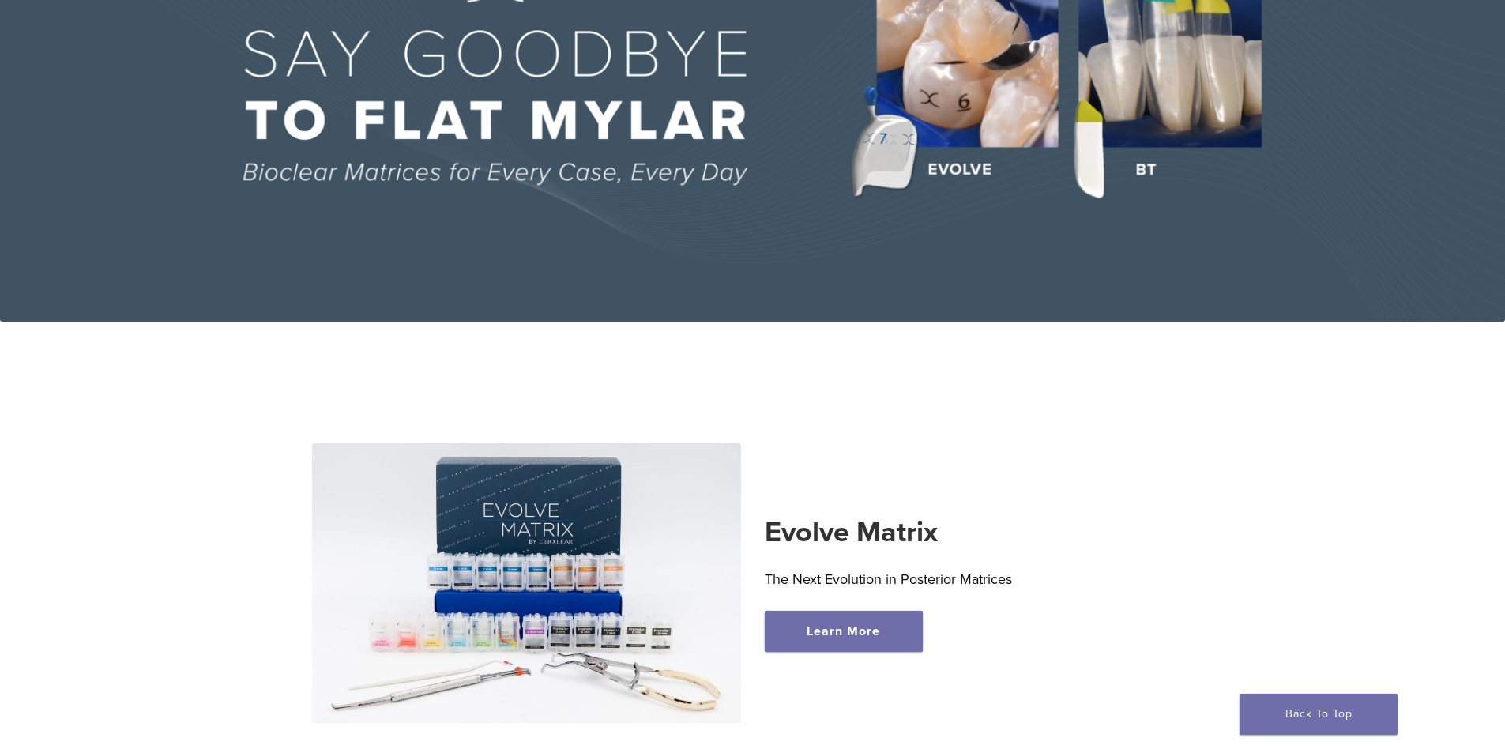
scroll to position [0, 0]
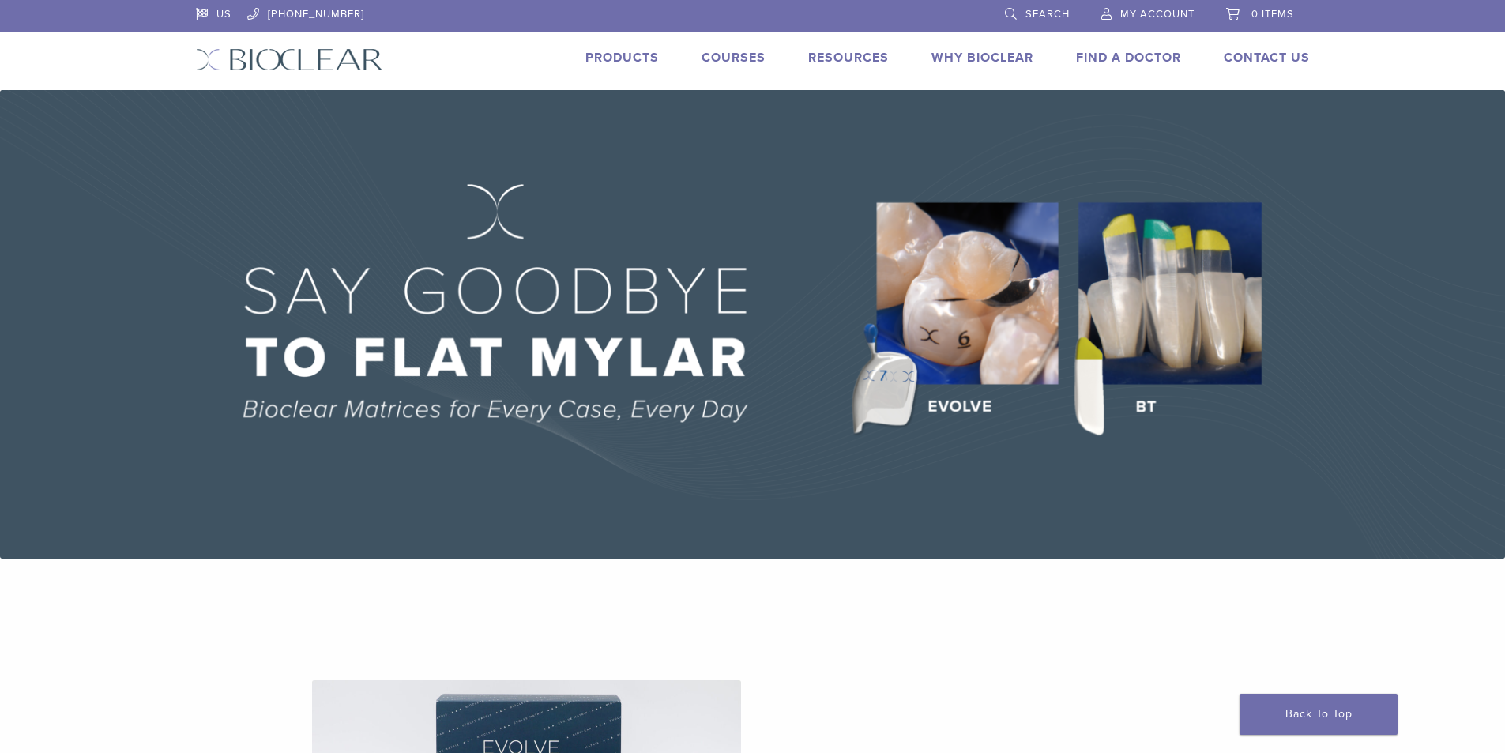
click at [962, 409] on img at bounding box center [752, 324] width 1505 height 469
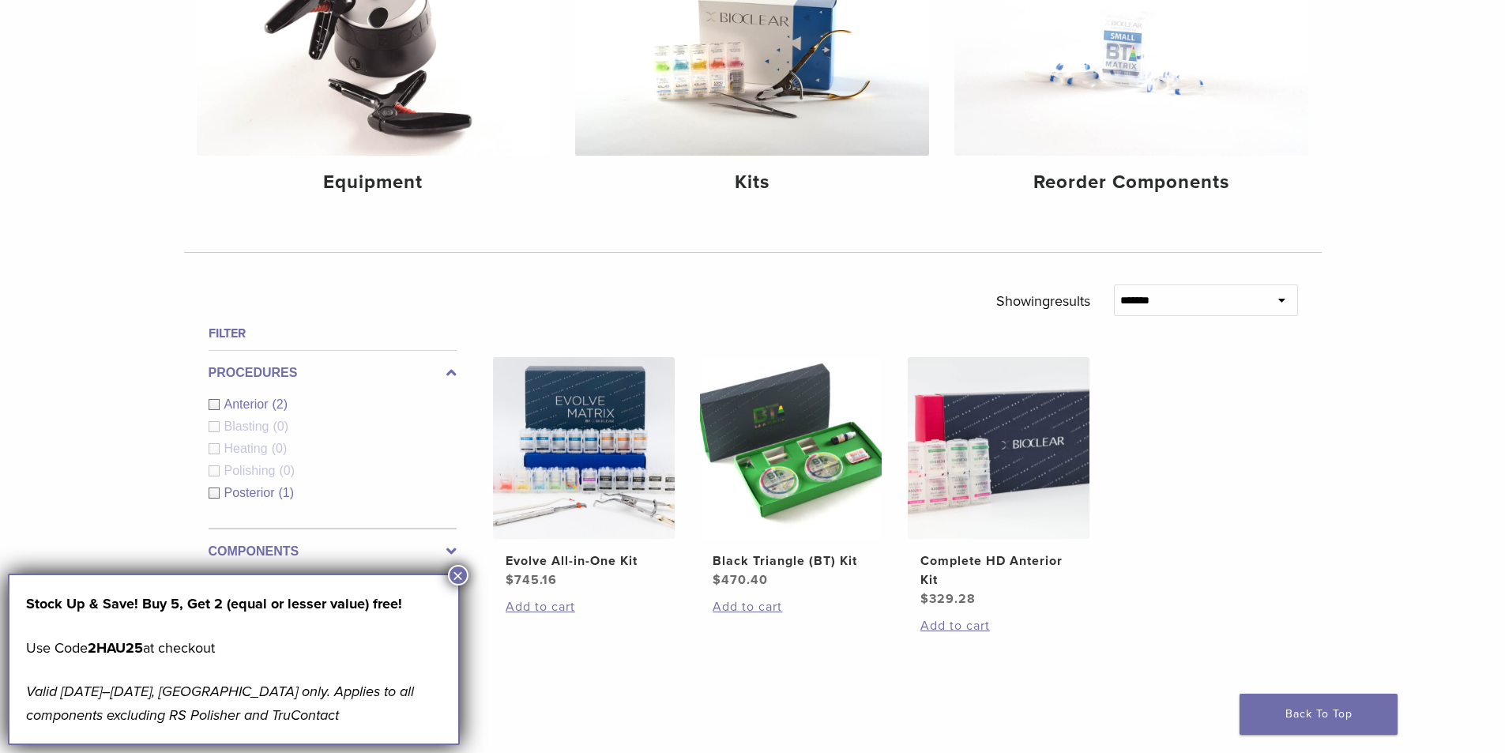
scroll to position [316, 0]
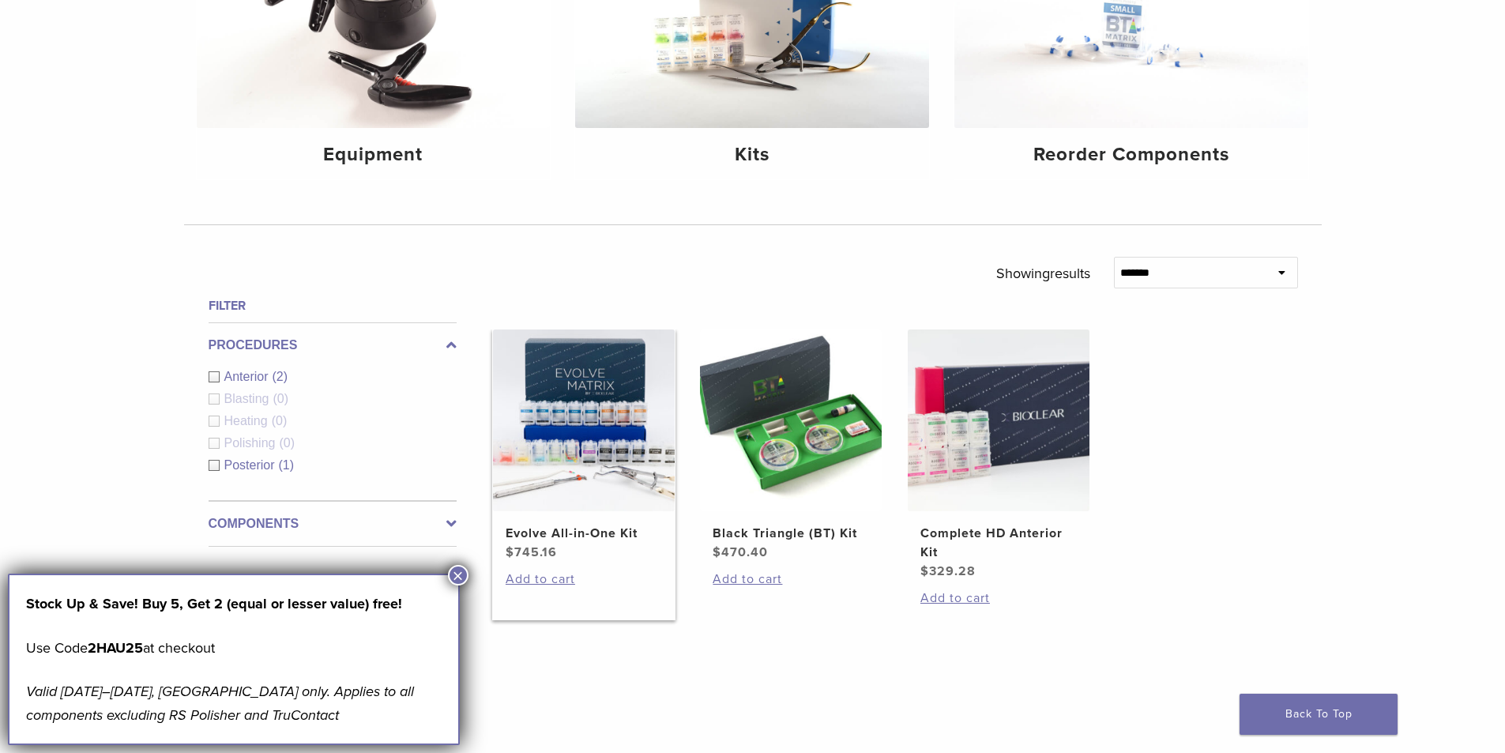
click at [607, 540] on h2 "Evolve All-in-One Kit" at bounding box center [584, 533] width 156 height 19
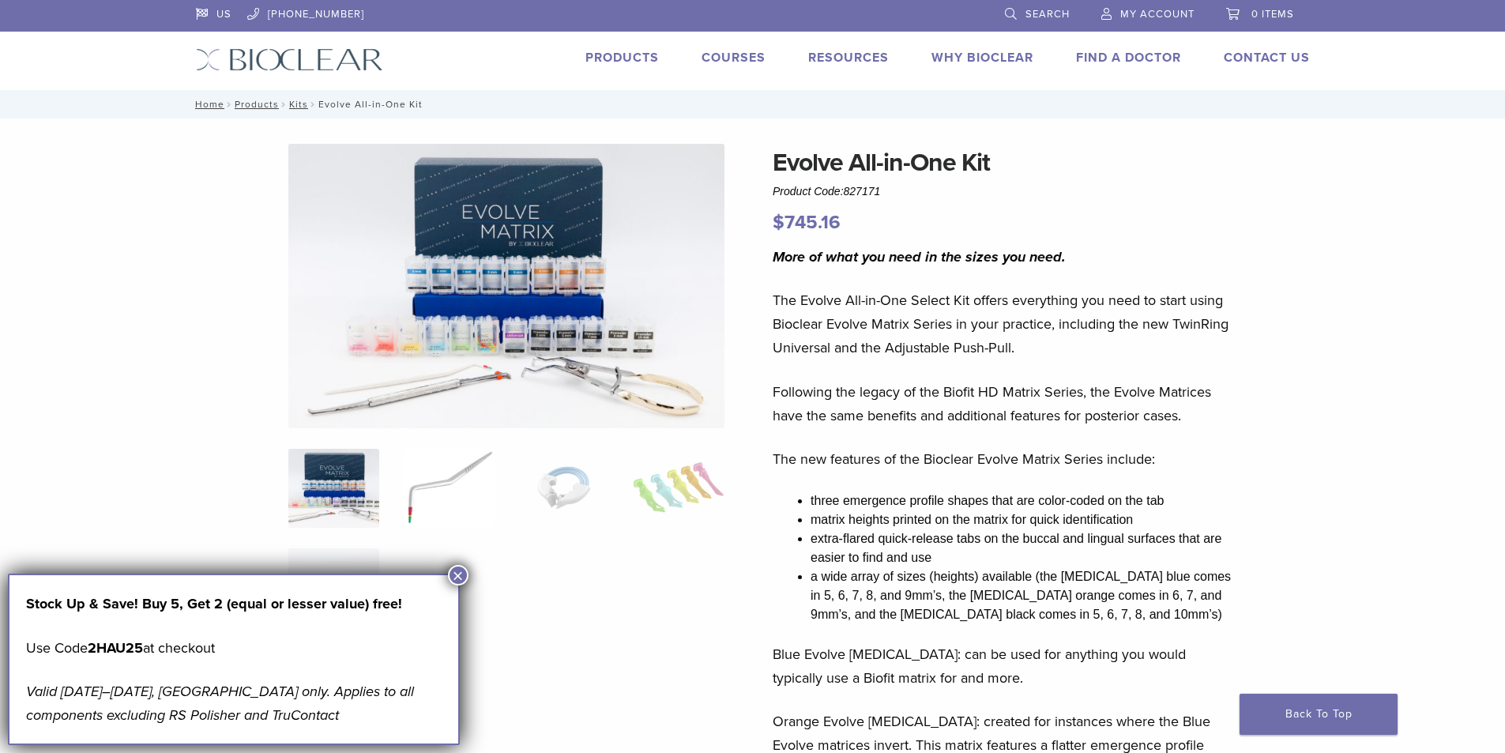
click at [409, 517] on img at bounding box center [448, 488] width 91 height 79
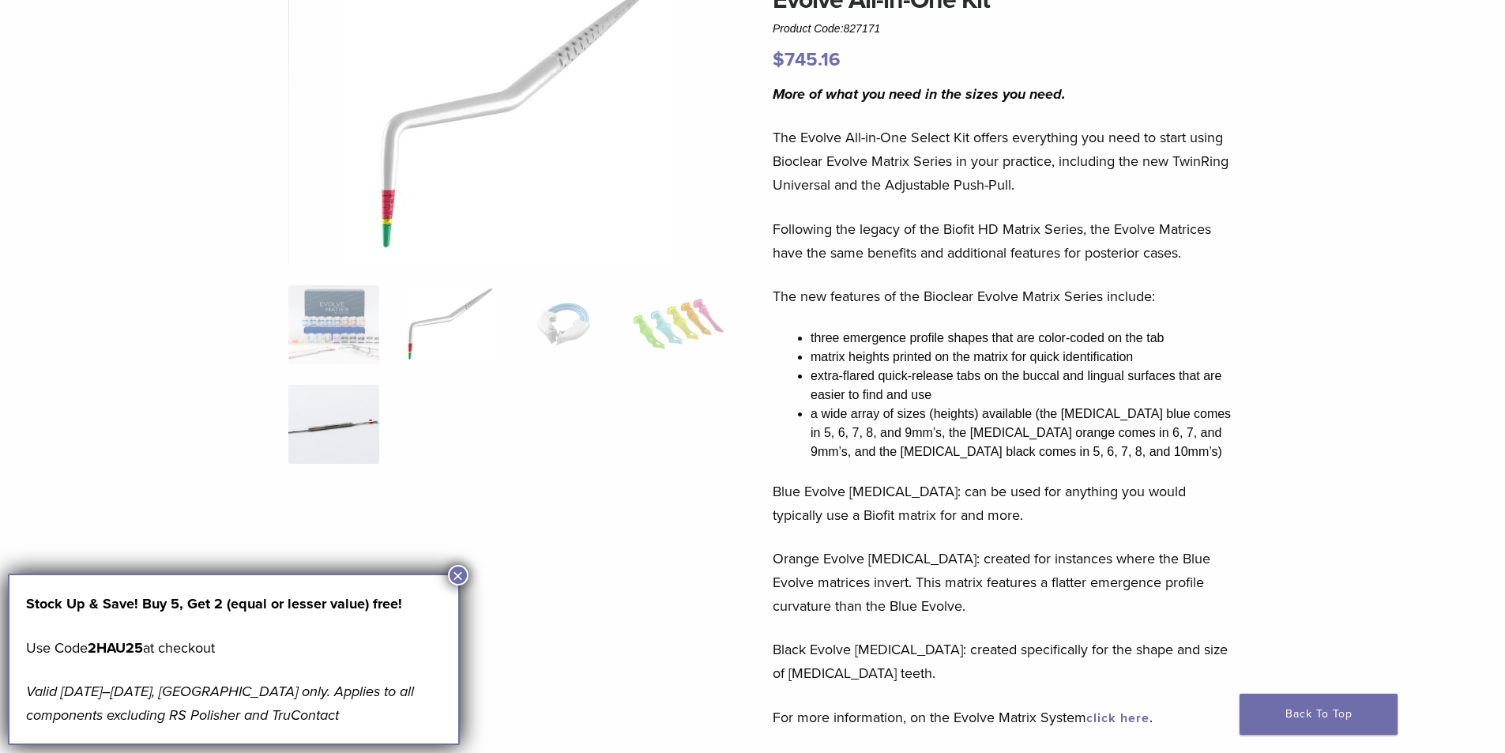
scroll to position [158, 0]
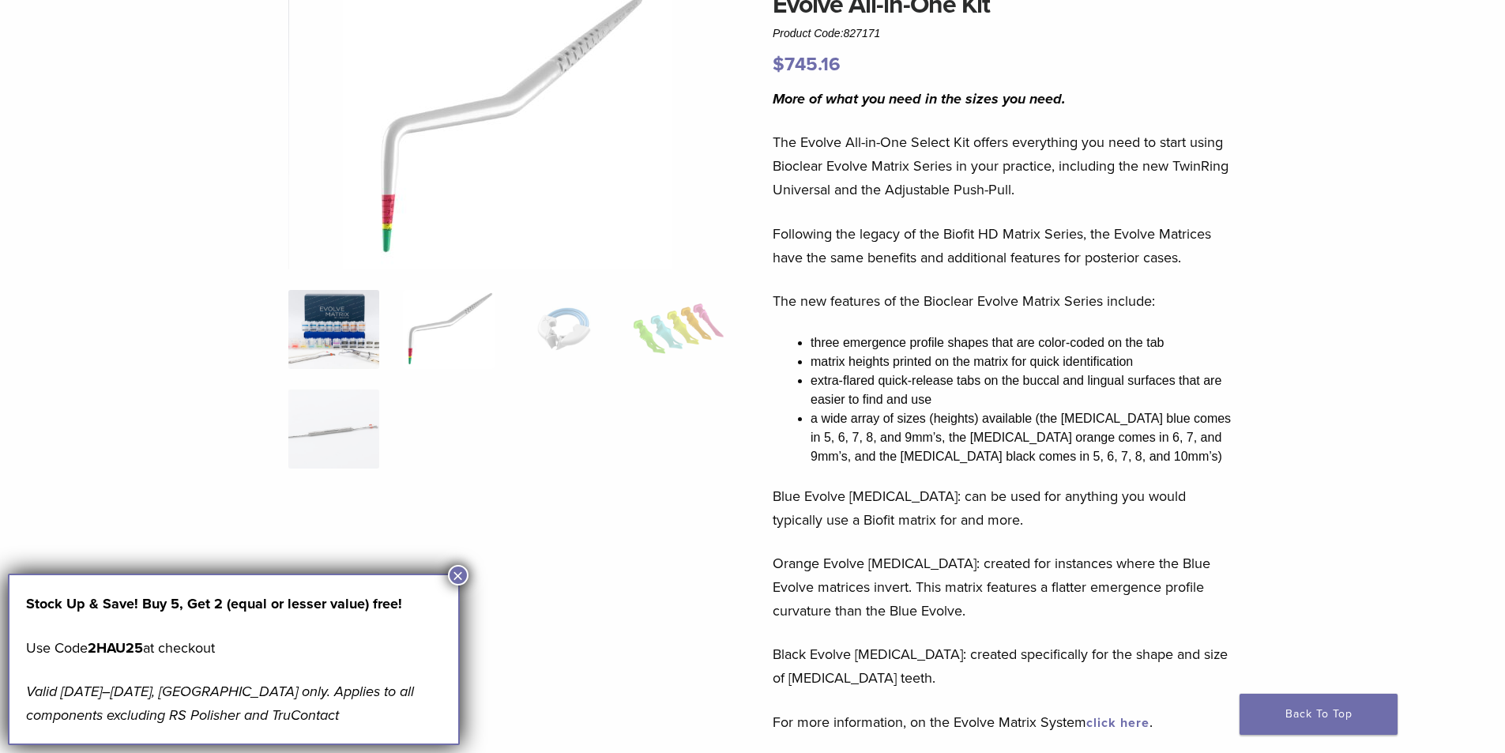
click at [363, 355] on img at bounding box center [333, 329] width 91 height 79
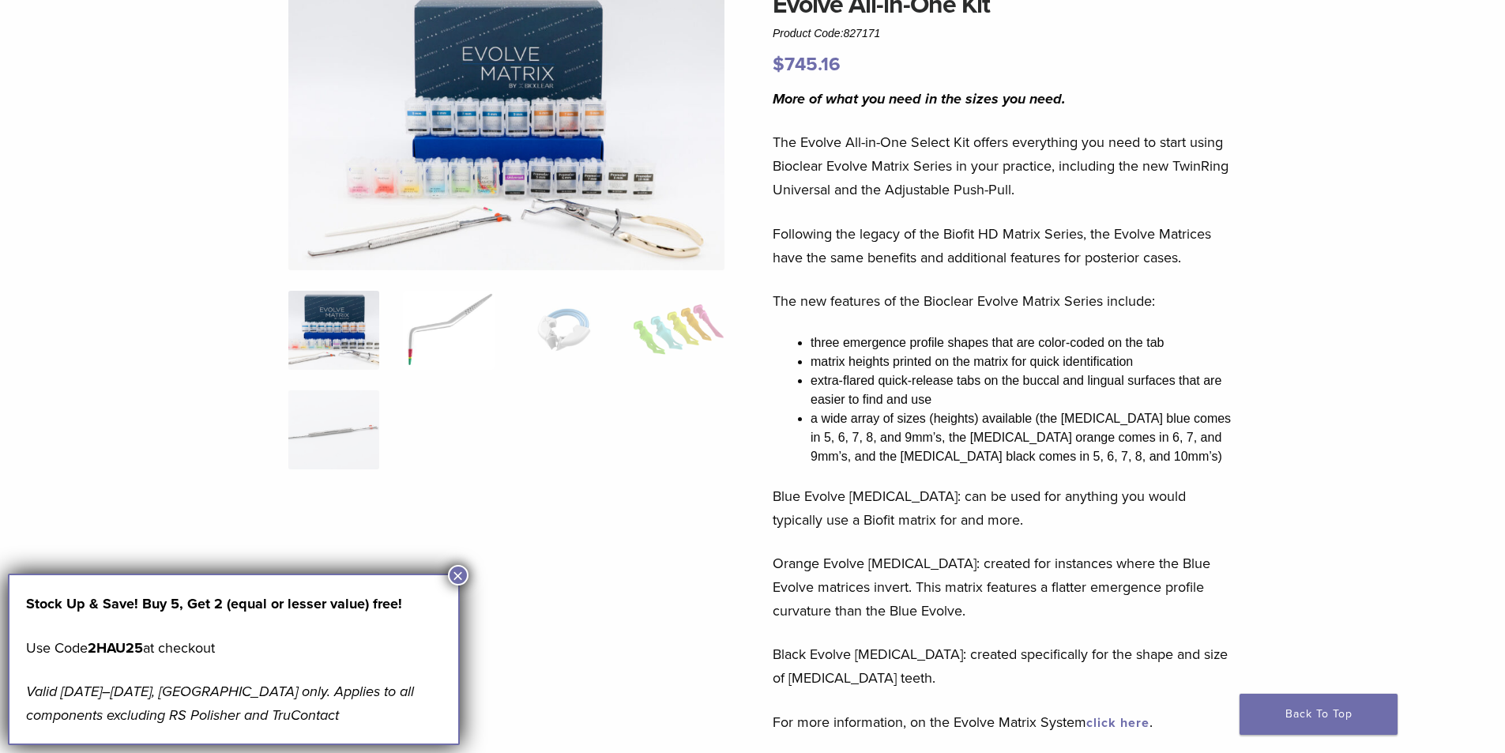
click at [437, 314] on img at bounding box center [448, 330] width 91 height 79
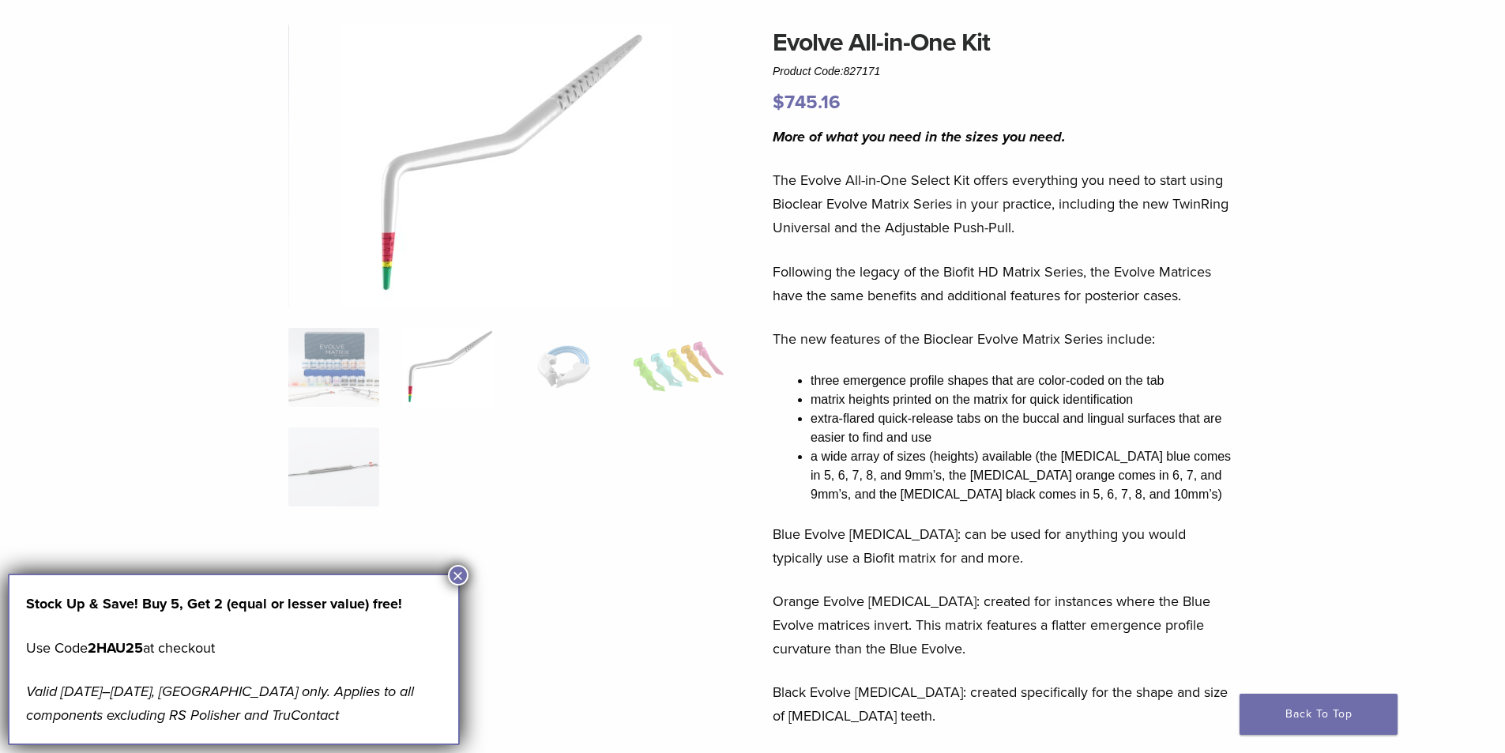
scroll to position [0, 0]
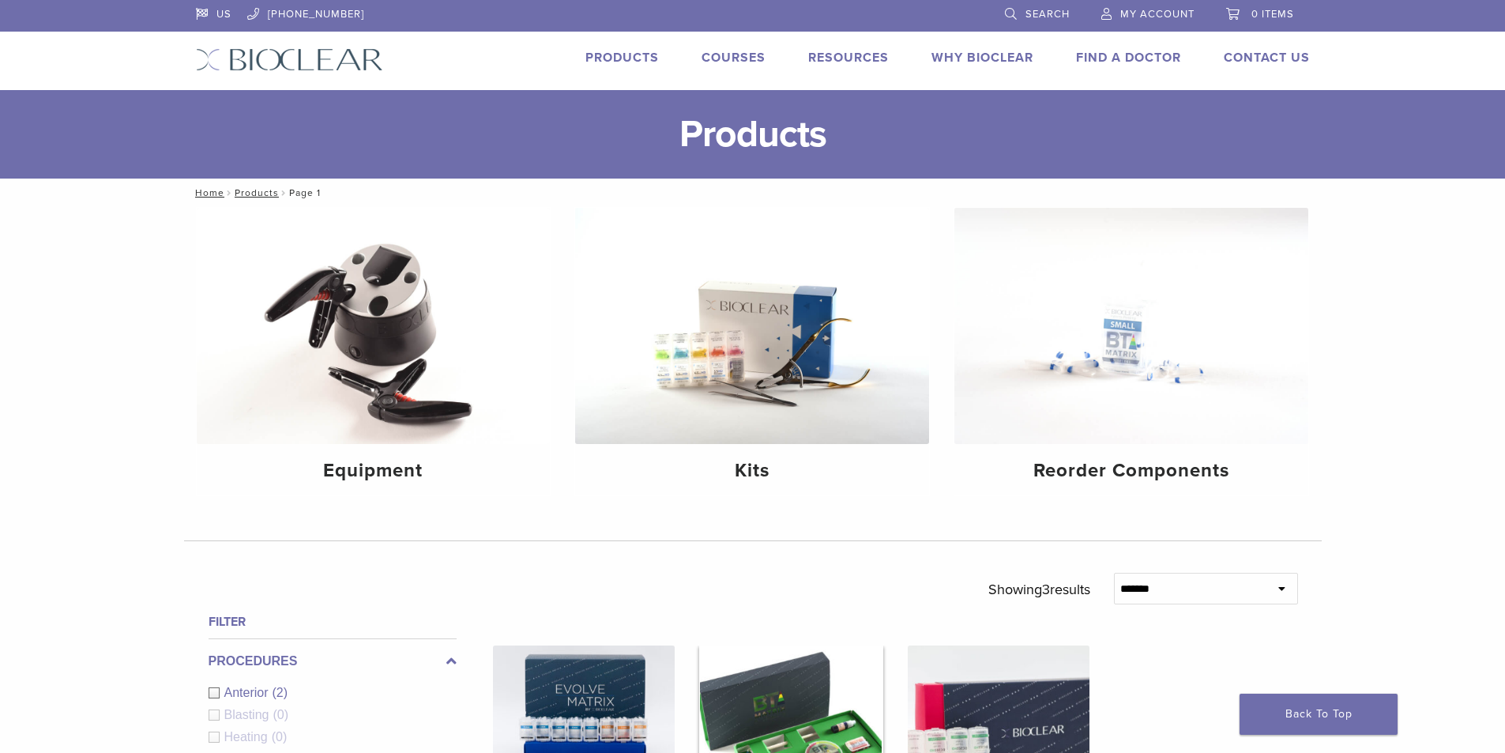
scroll to position [316, 0]
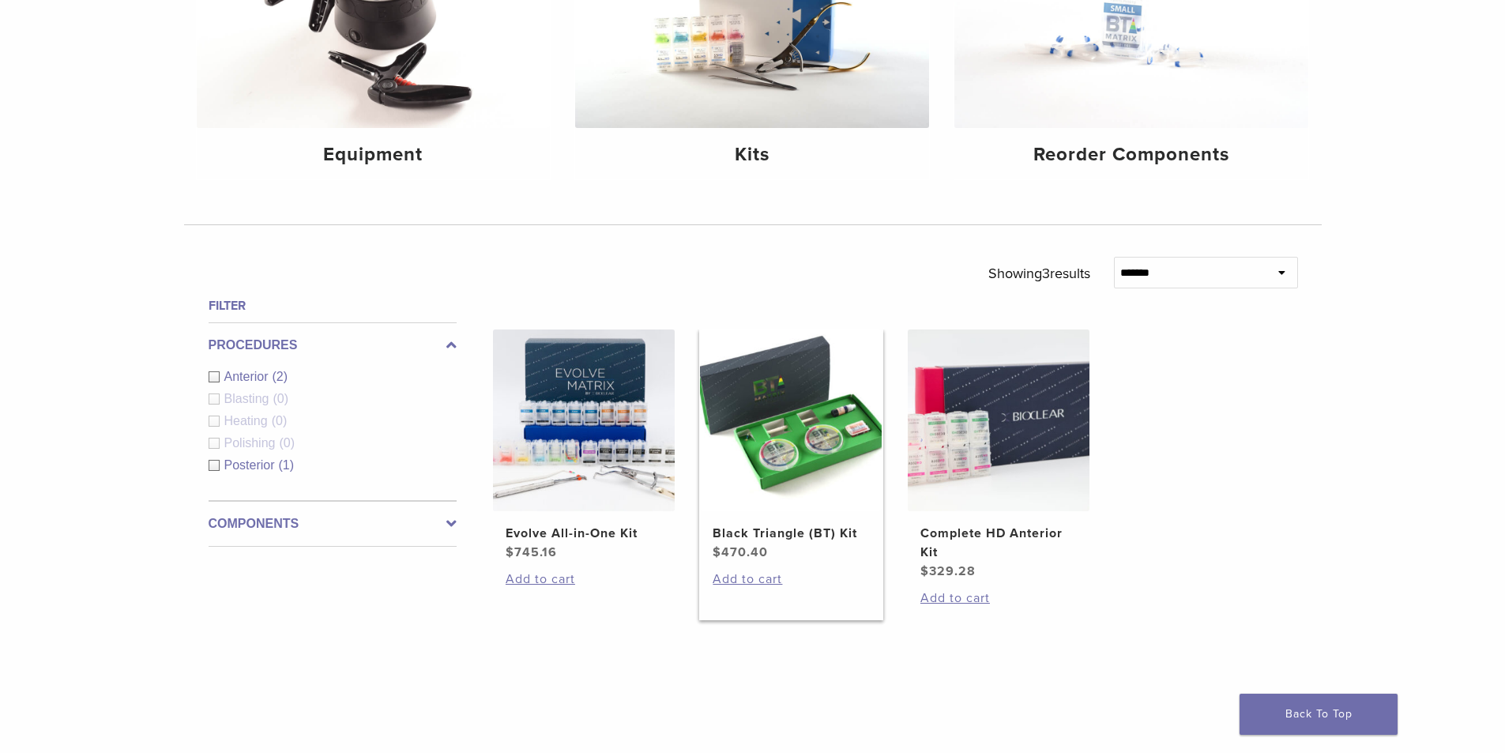
click at [833, 436] on img at bounding box center [791, 421] width 182 height 182
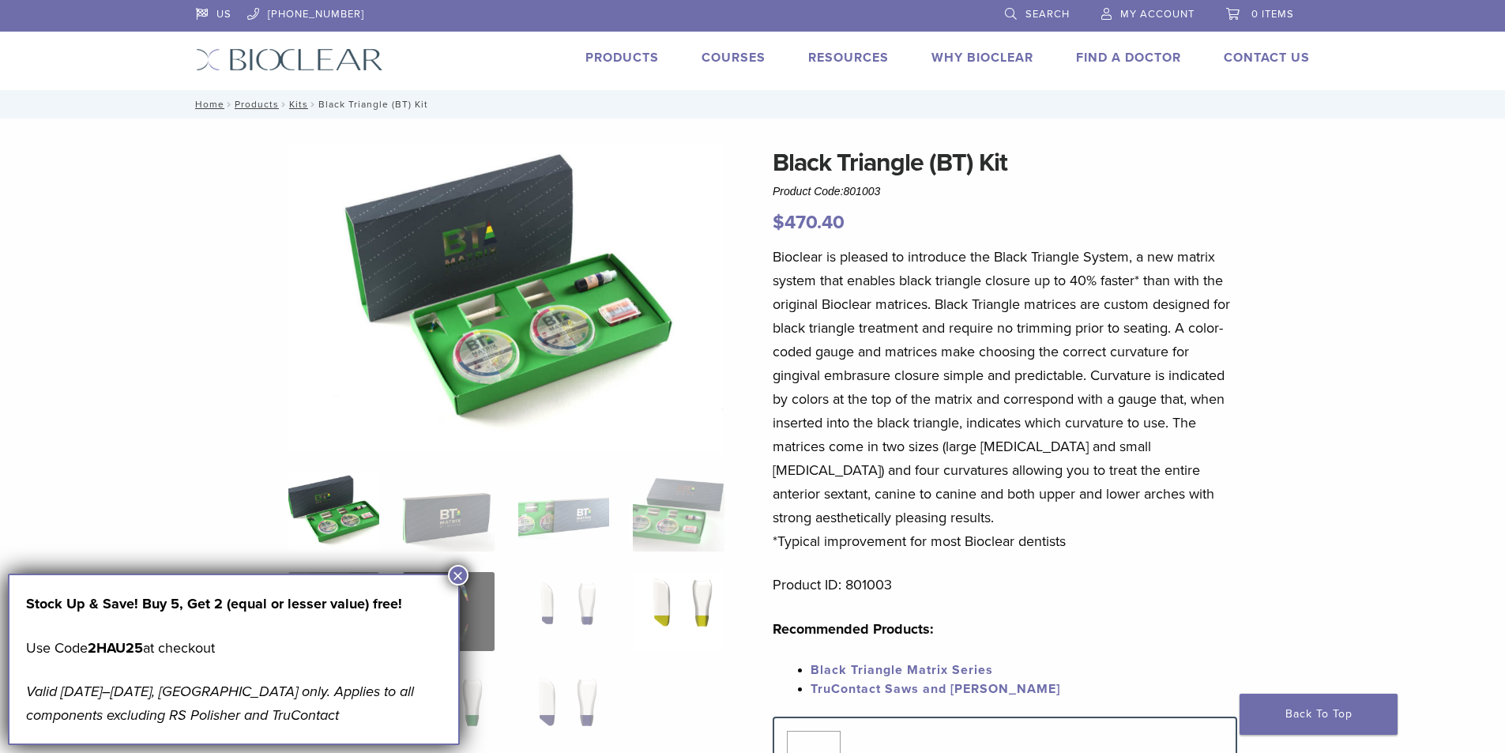
click at [651, 618] on img at bounding box center [678, 611] width 91 height 79
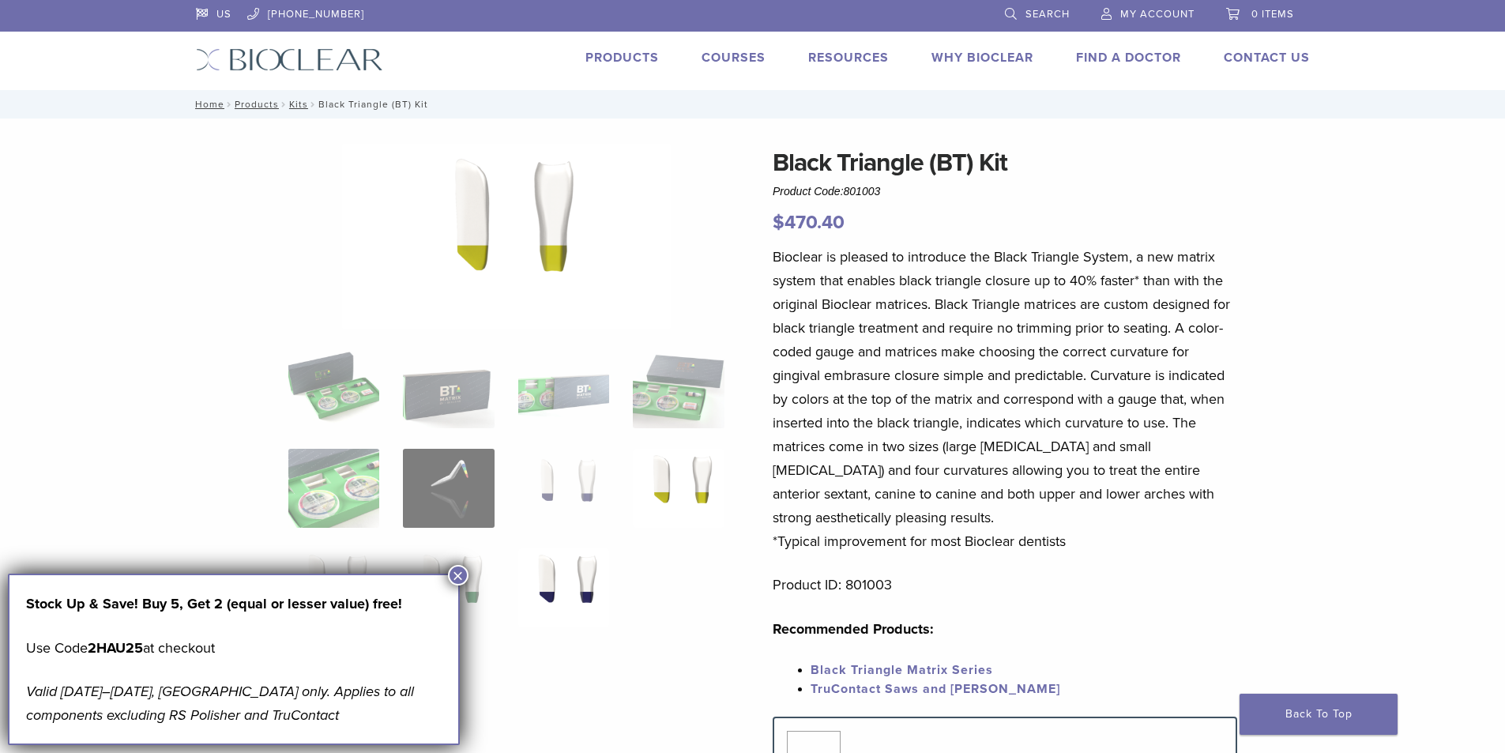
click at [582, 589] on img at bounding box center [563, 587] width 91 height 79
click at [355, 492] on img at bounding box center [333, 488] width 91 height 79
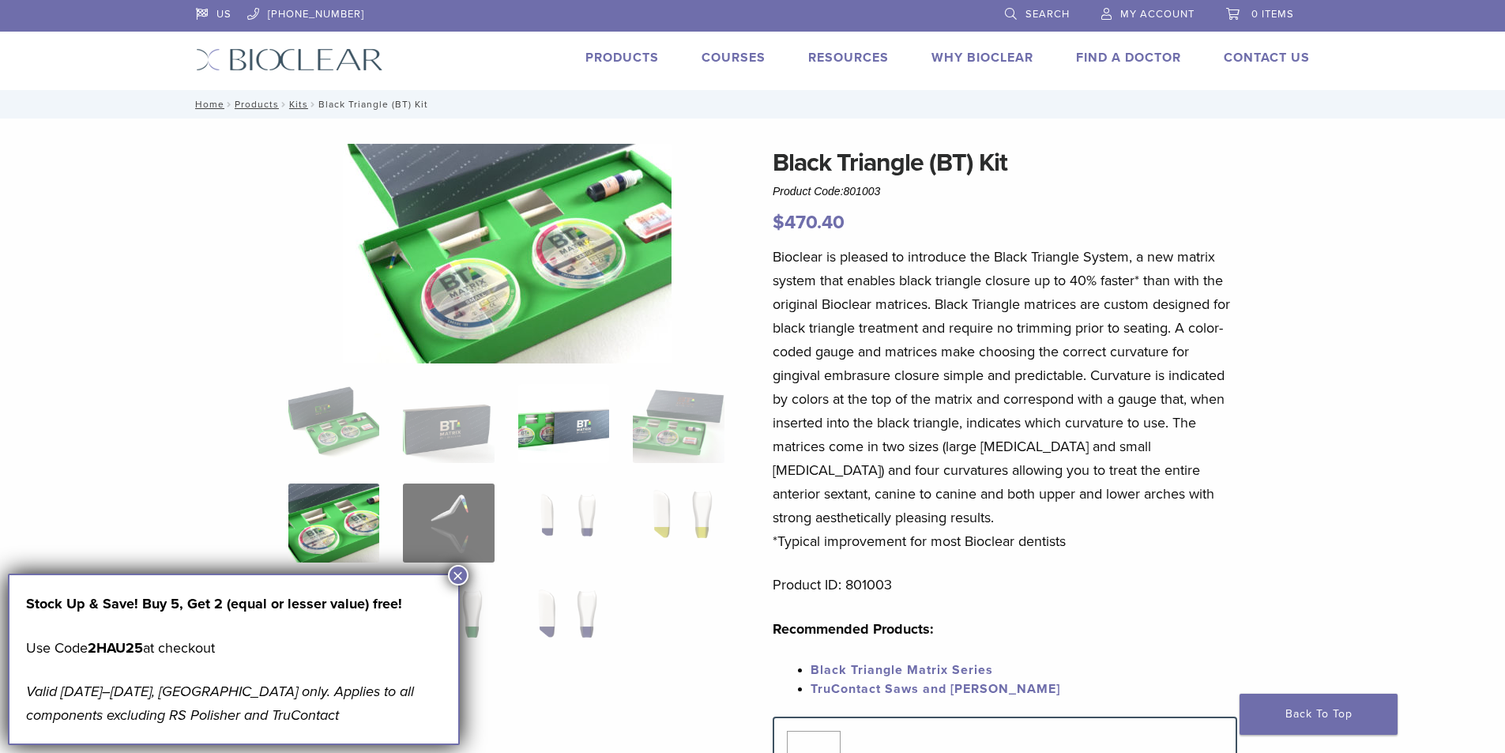
click at [565, 409] on img at bounding box center [563, 423] width 91 height 79
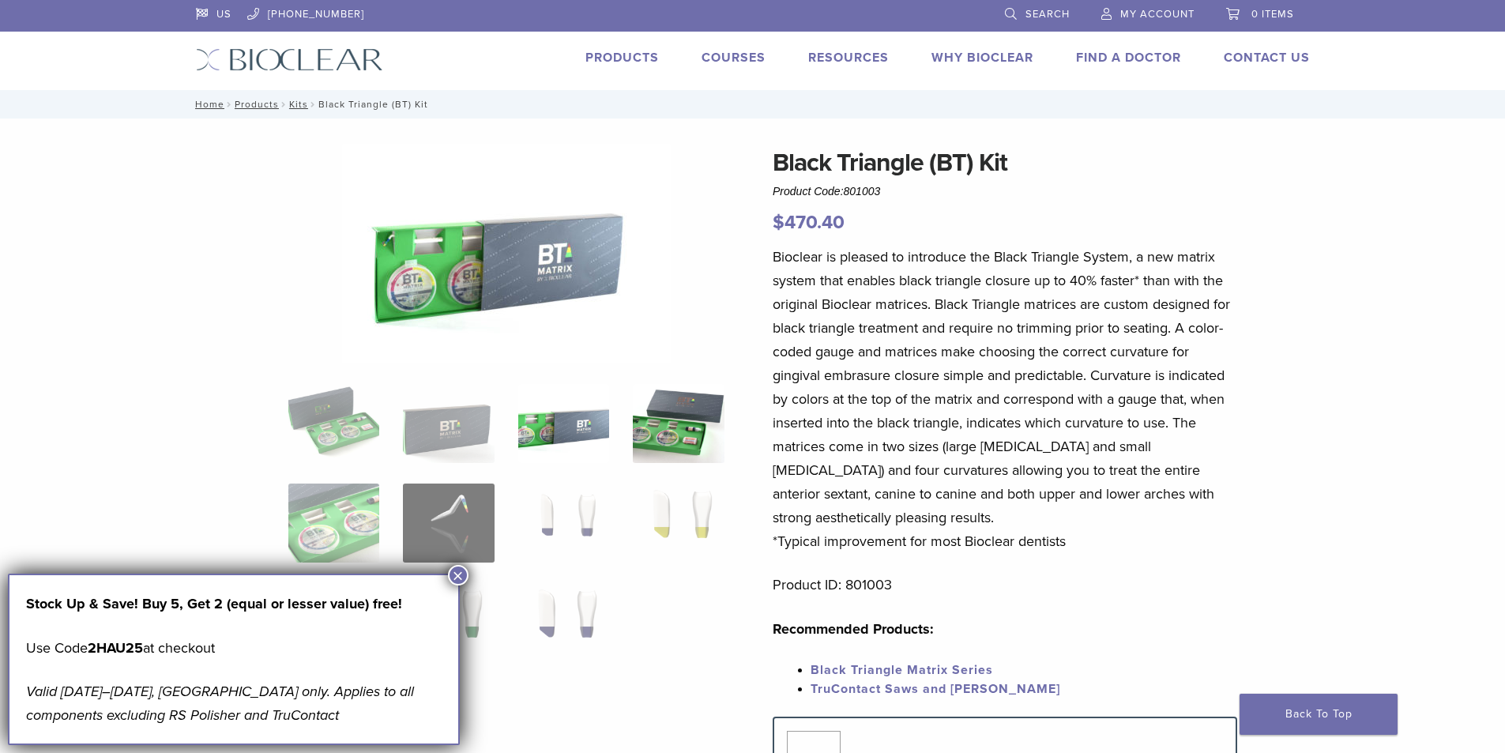
click at [689, 450] on img at bounding box center [678, 423] width 91 height 79
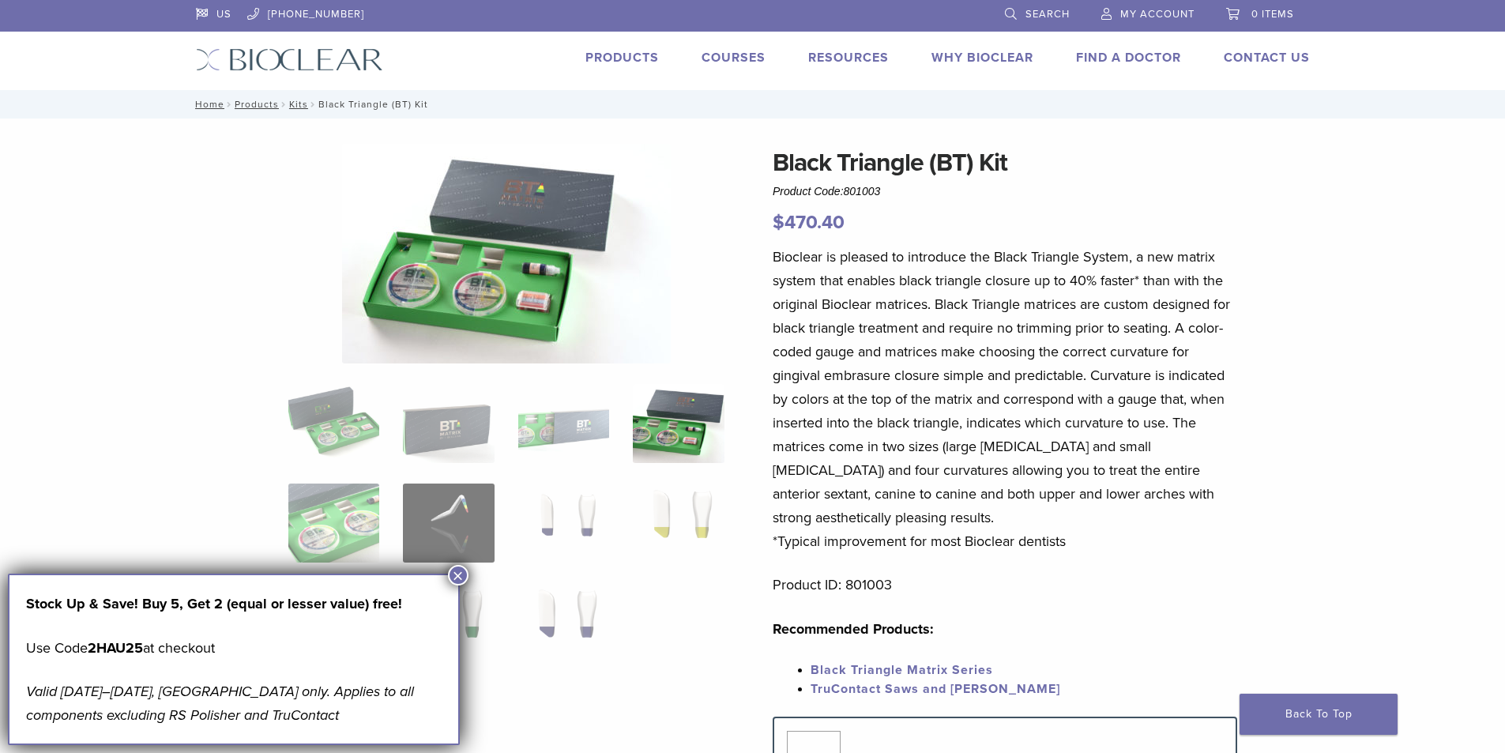
click at [458, 577] on button "×" at bounding box center [458, 575] width 21 height 21
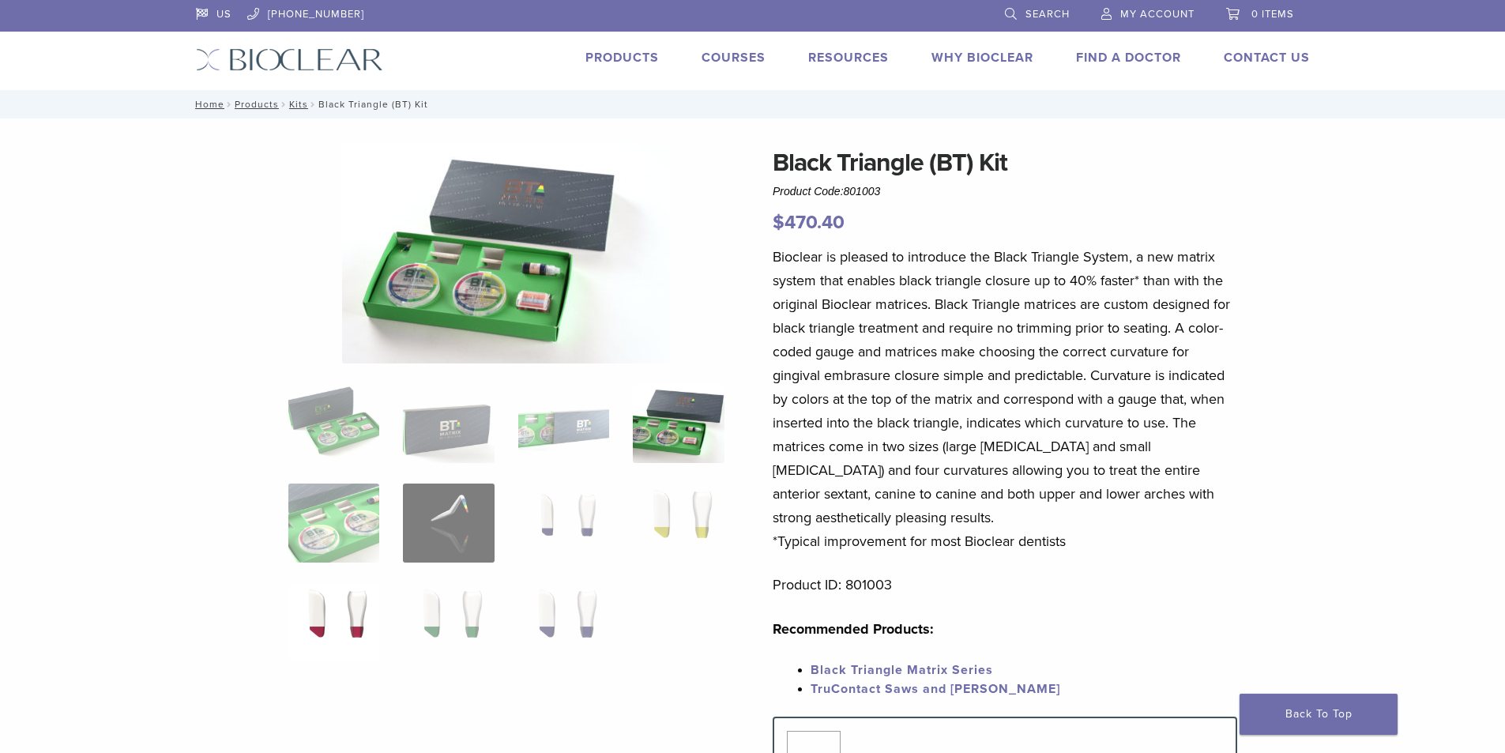
click at [379, 612] on img at bounding box center [333, 622] width 91 height 79
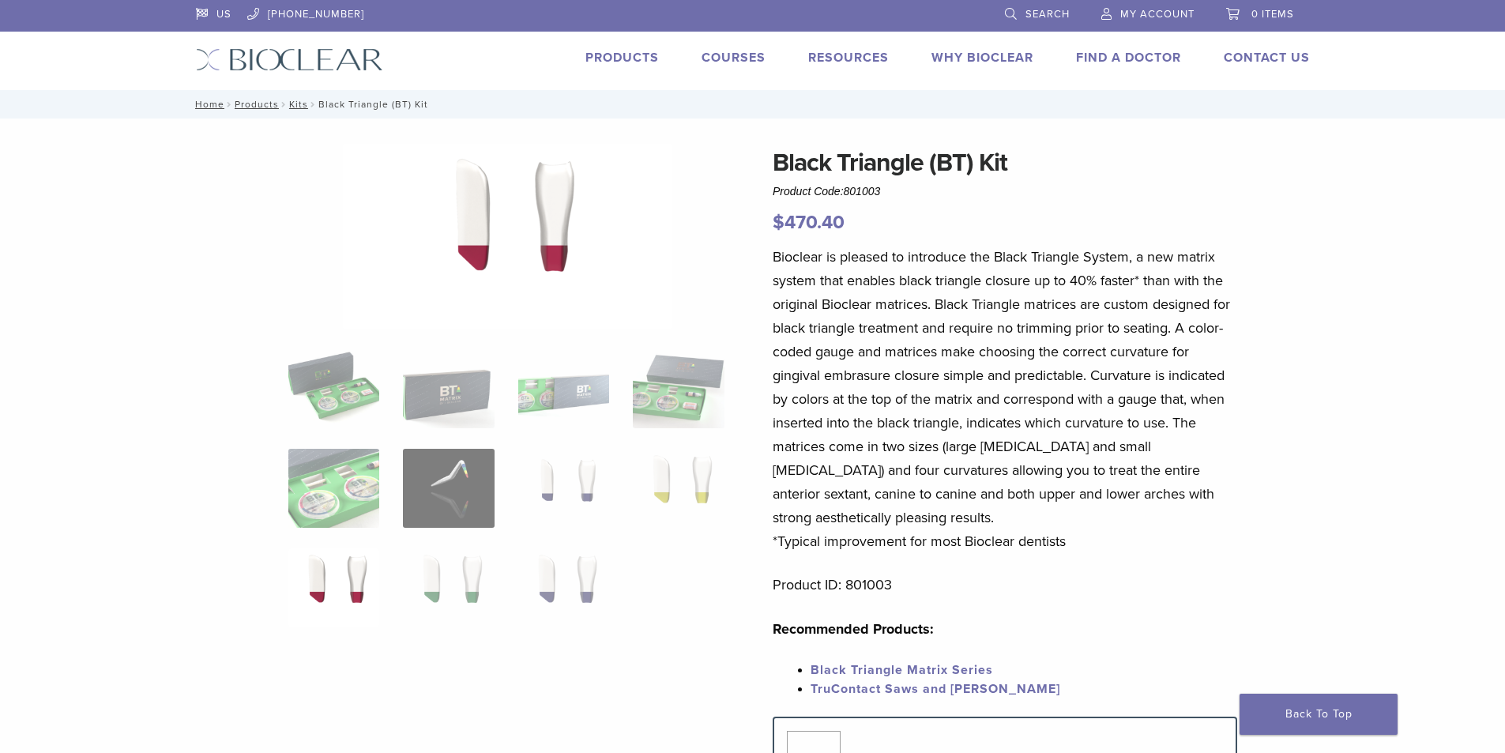
click at [345, 544] on ol at bounding box center [507, 498] width 460 height 299
